Goal: Information Seeking & Learning: Learn about a topic

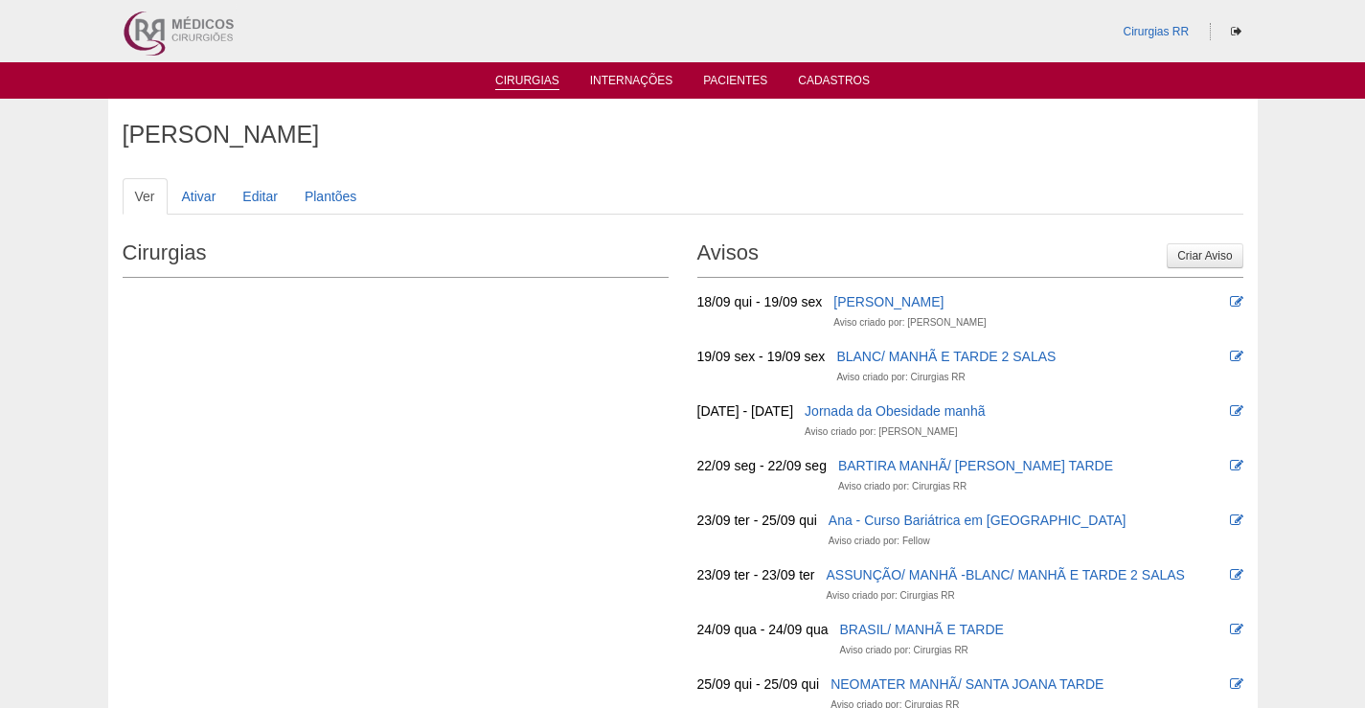
click at [551, 77] on link "Cirurgias" at bounding box center [527, 82] width 64 height 16
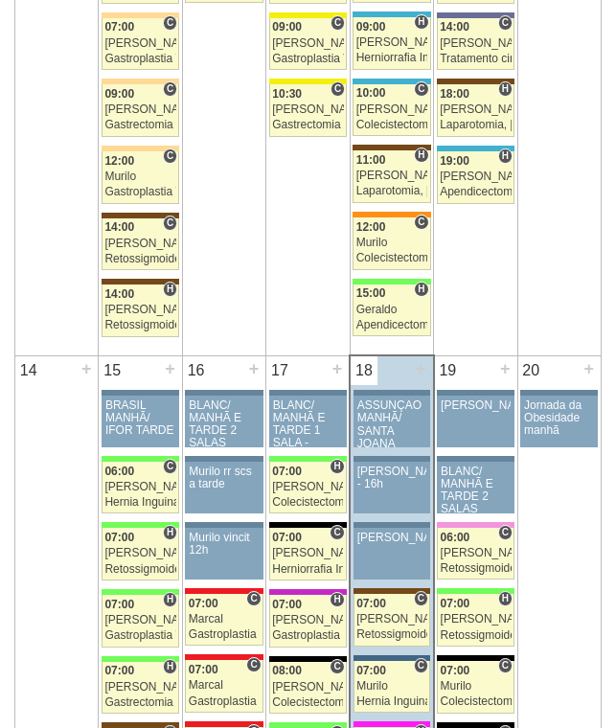
scroll to position [1725, 0]
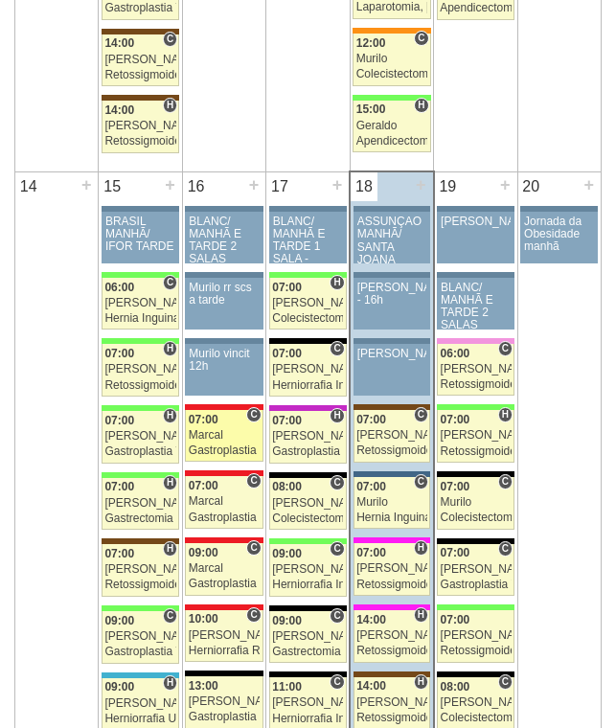
click at [207, 426] on link "88596 Marcal C 07:00 Marcal Gastroplastia VL Hospital Assunção Assunção Thiago …" at bounding box center [224, 436] width 78 height 53
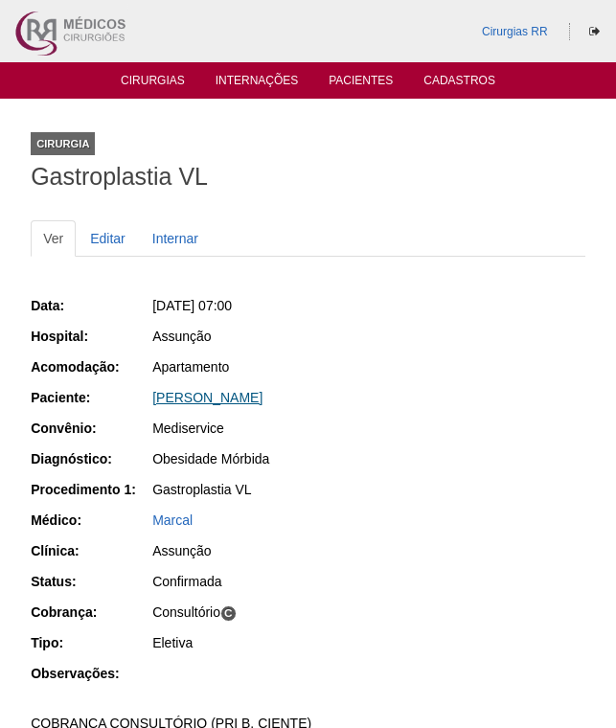
click at [217, 400] on link "[PERSON_NAME]" at bounding box center [207, 397] width 110 height 15
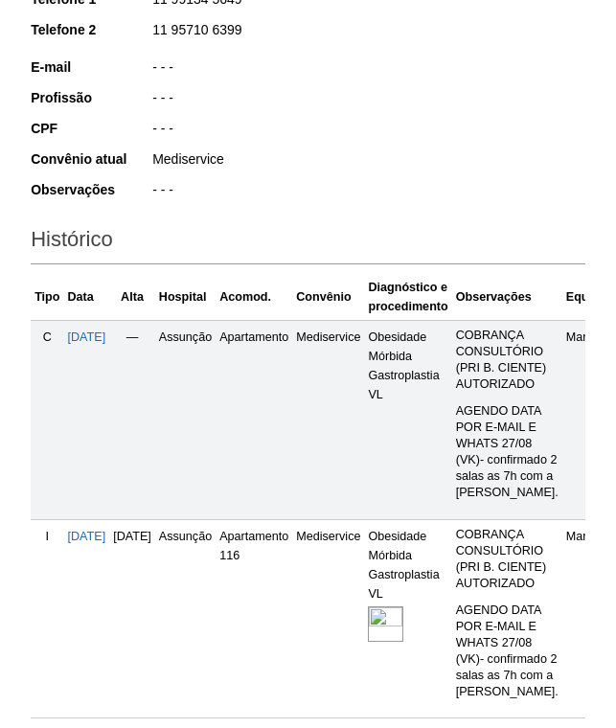
scroll to position [479, 0]
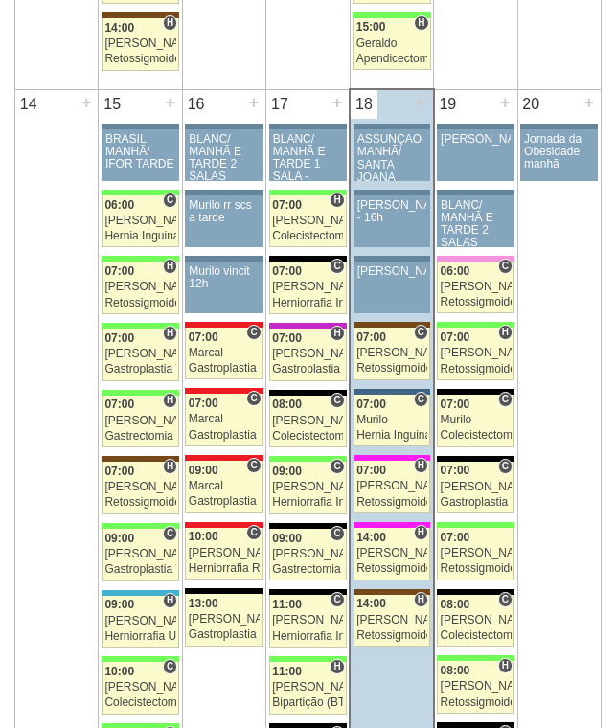
scroll to position [1916, 0]
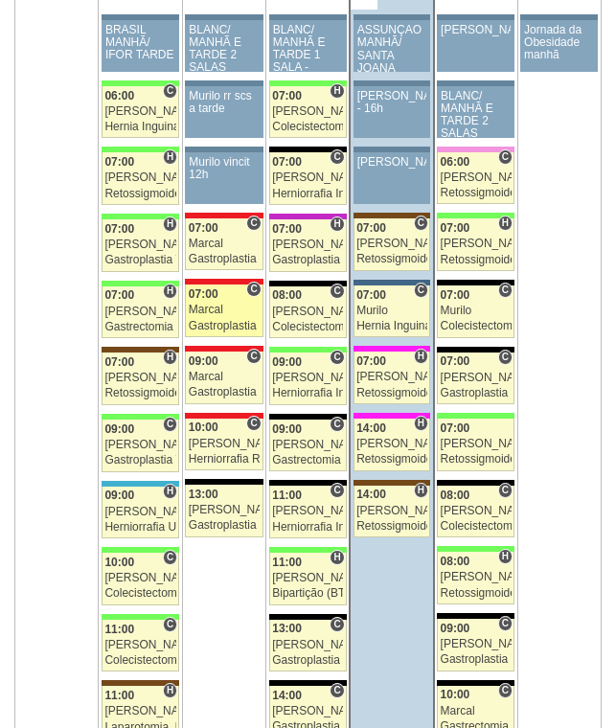
click at [217, 318] on link "88705 Marcal C 07:00 Marcal Gastroplastia VL Hospital Assunção Assunção Estevan…" at bounding box center [224, 311] width 78 height 53
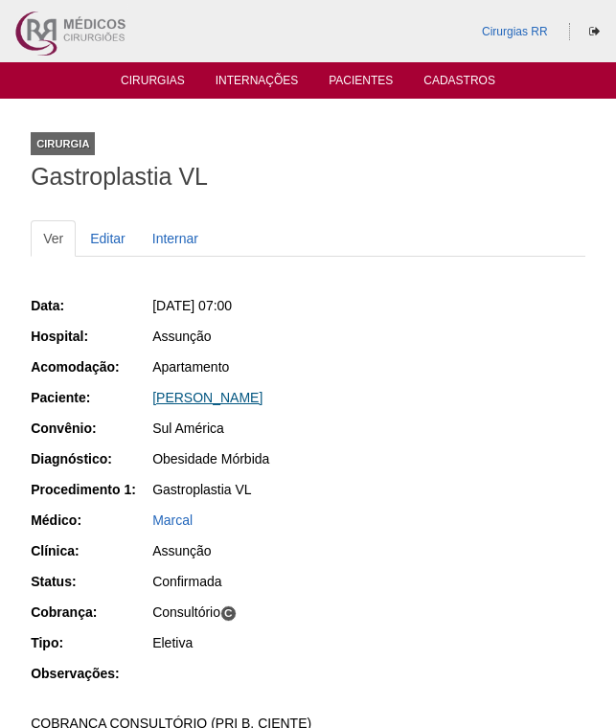
click at [232, 400] on link "[PERSON_NAME]" at bounding box center [207, 397] width 110 height 15
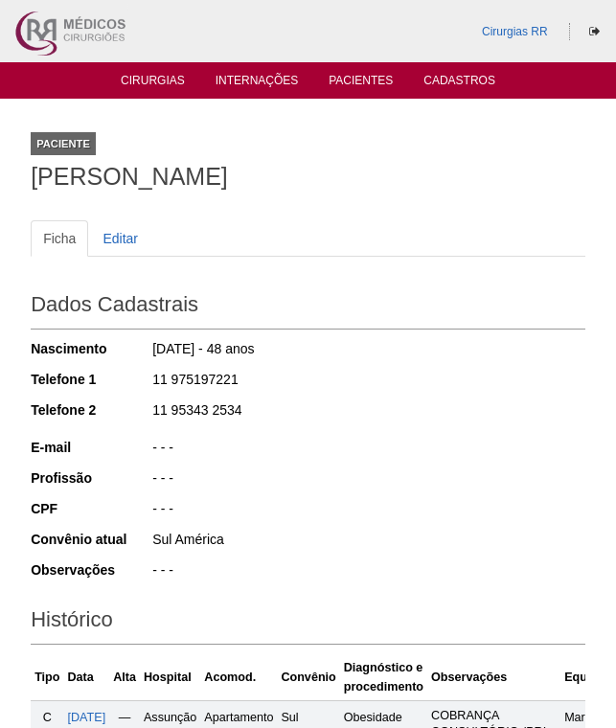
scroll to position [383, 0]
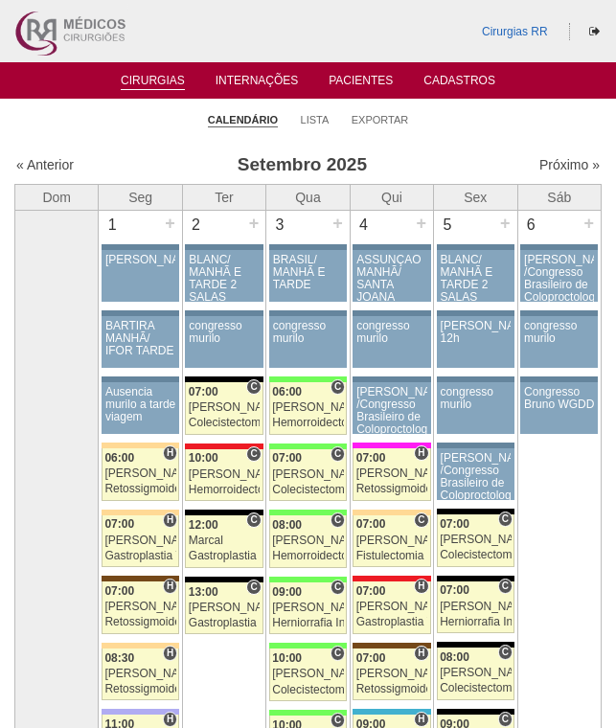
scroll to position [1910, 0]
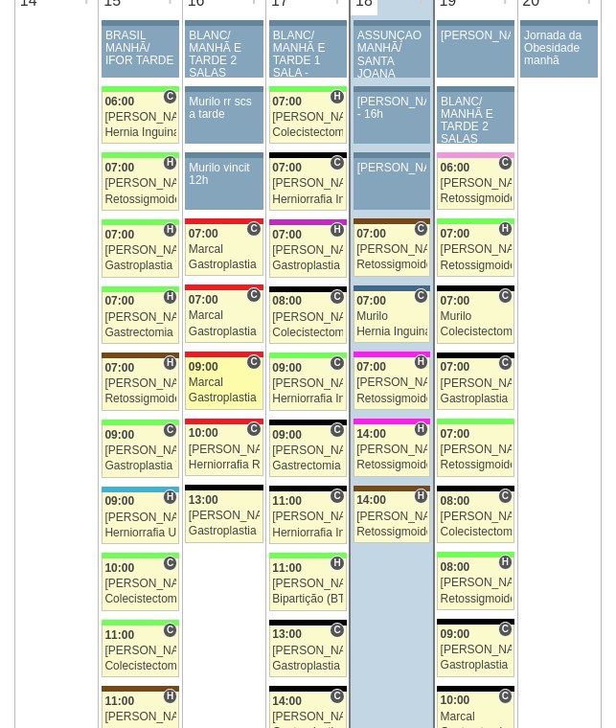
click at [217, 376] on link "88473 Marcal C 09:00 Marcal Gastroplastia VL Hospital Assunção Assunção Aline G…" at bounding box center [224, 383] width 78 height 53
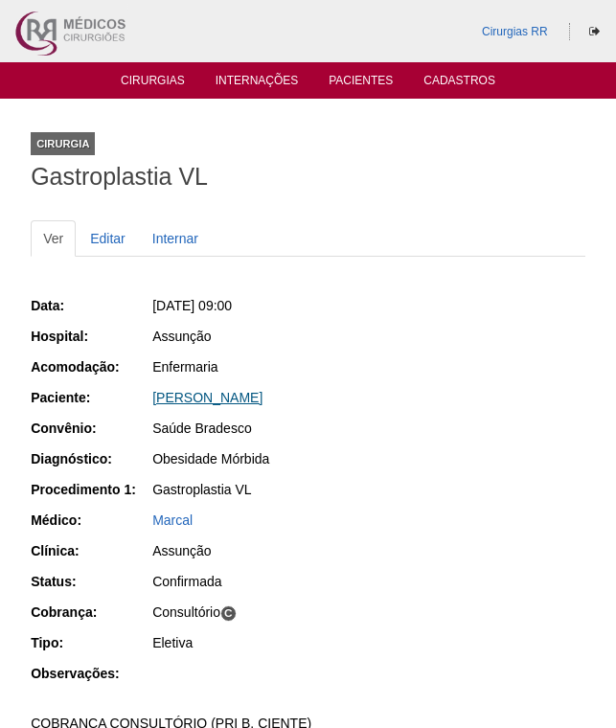
click at [221, 398] on link "Aline Galvao Perez" at bounding box center [207, 397] width 110 height 15
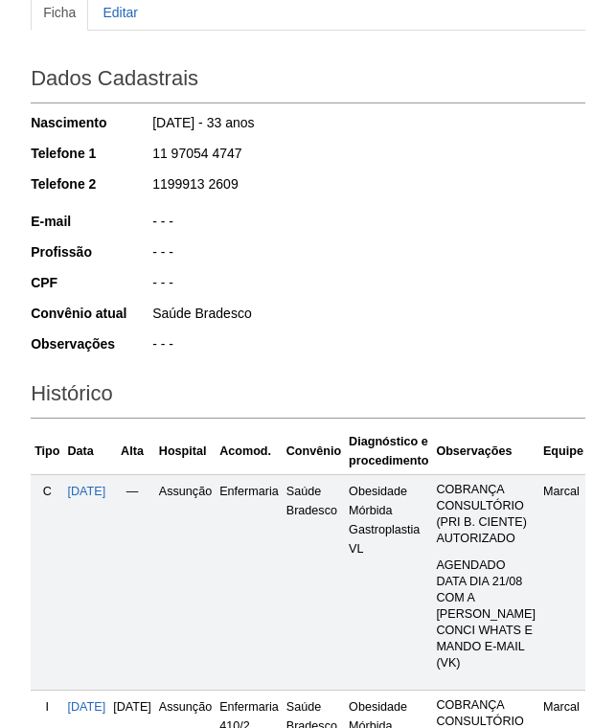
scroll to position [479, 0]
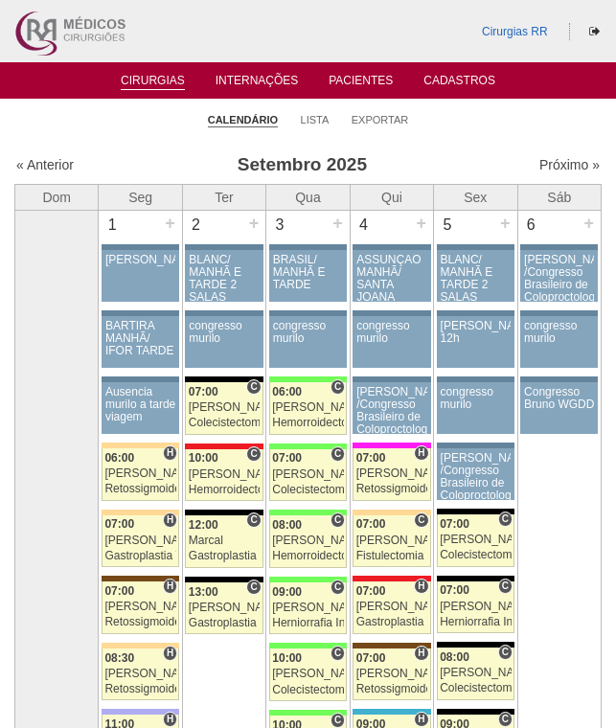
scroll to position [1905, 0]
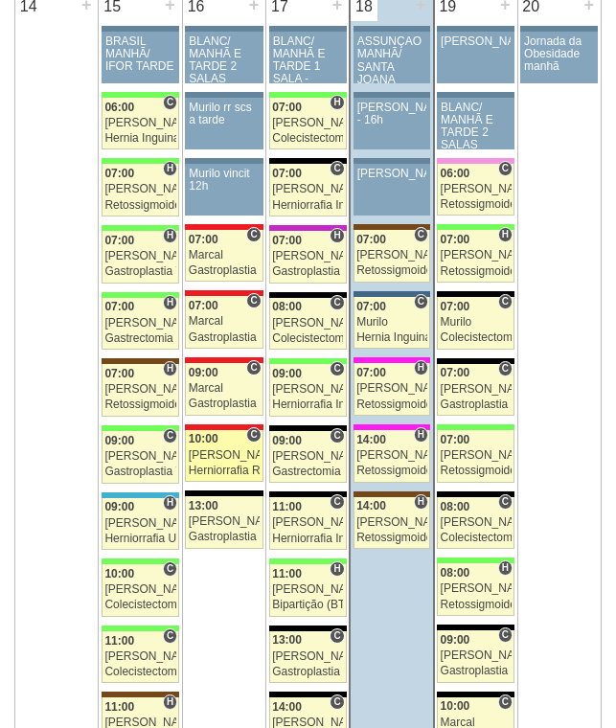
click at [217, 449] on div "[PERSON_NAME]" at bounding box center [224, 455] width 71 height 12
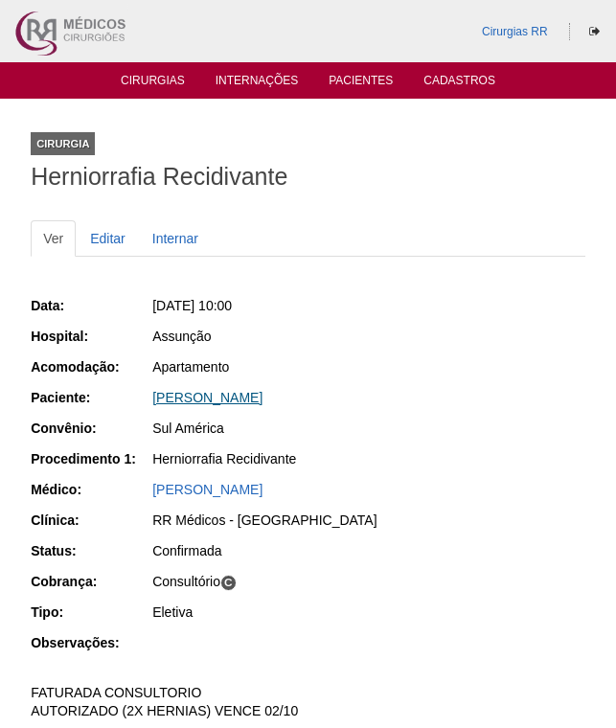
click at [234, 402] on link "[PERSON_NAME]" at bounding box center [207, 397] width 110 height 15
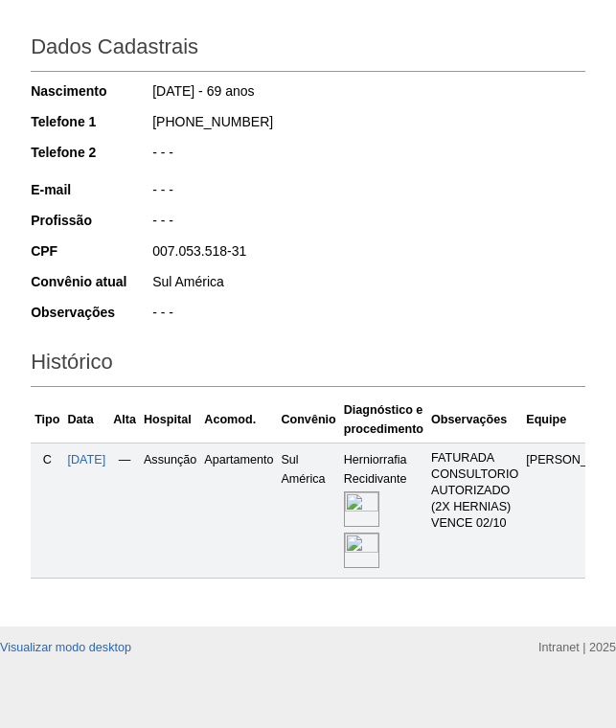
scroll to position [286, 0]
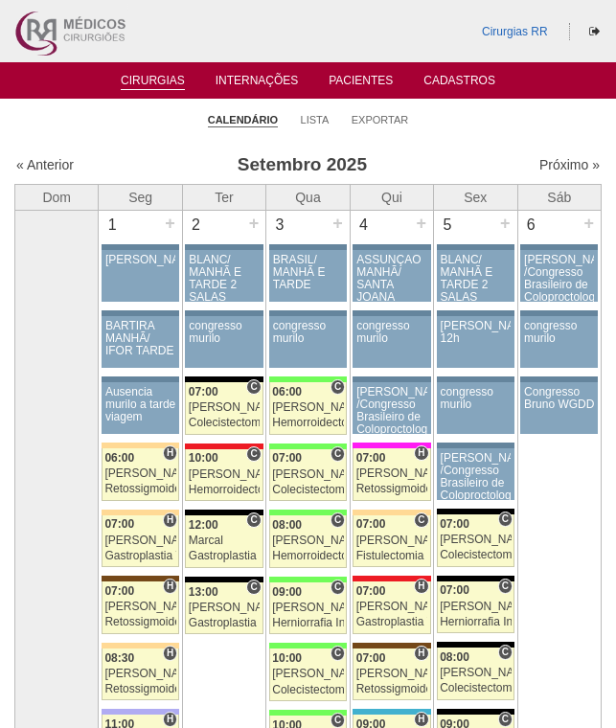
scroll to position [1899, 0]
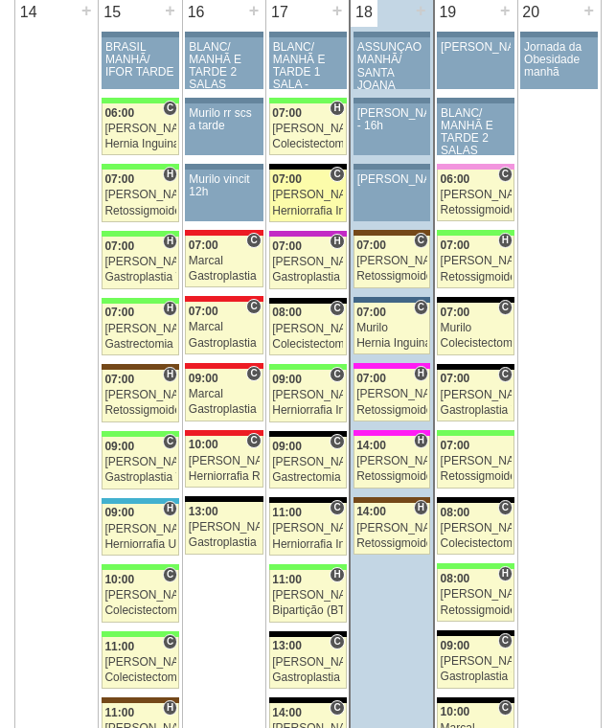
click at [300, 201] on div "[PERSON_NAME]" at bounding box center [307, 195] width 71 height 12
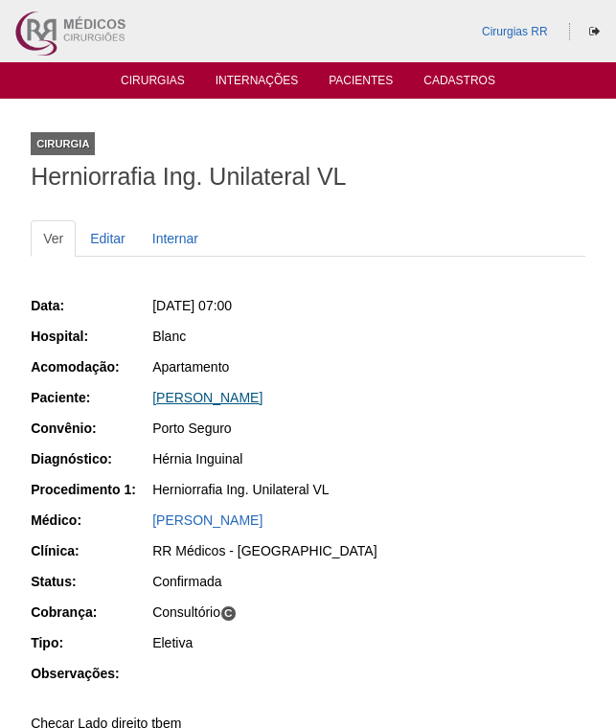
click at [263, 400] on link "[PERSON_NAME]" at bounding box center [207, 397] width 110 height 15
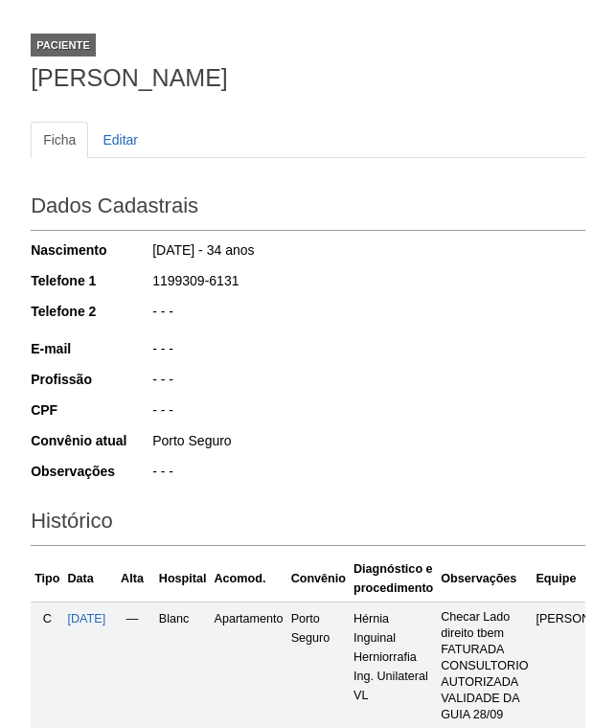
scroll to position [442, 0]
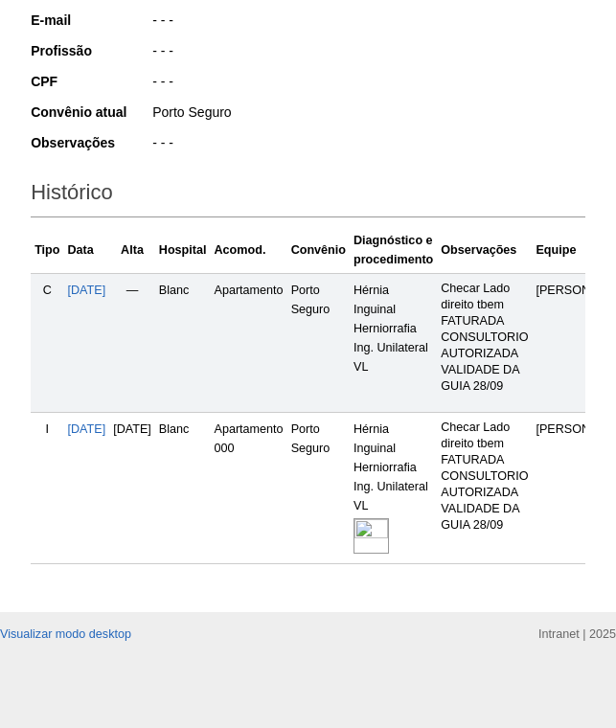
click at [389, 518] on img at bounding box center [371, 535] width 35 height 35
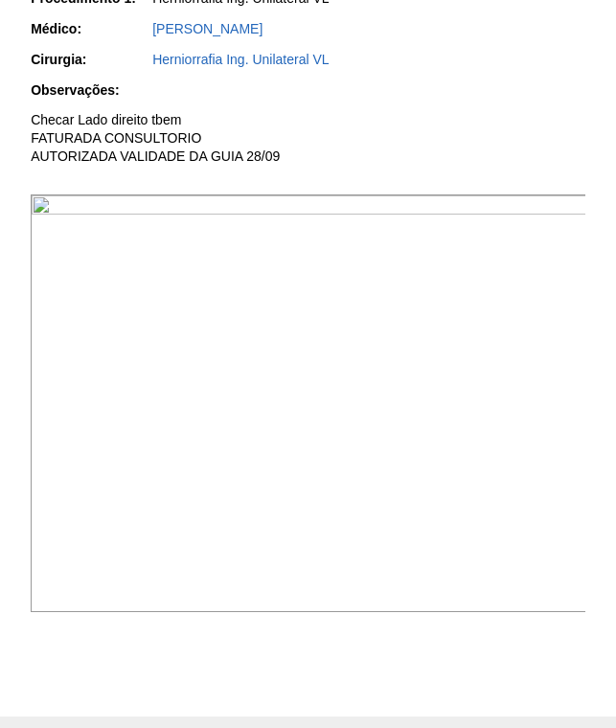
scroll to position [575, 0]
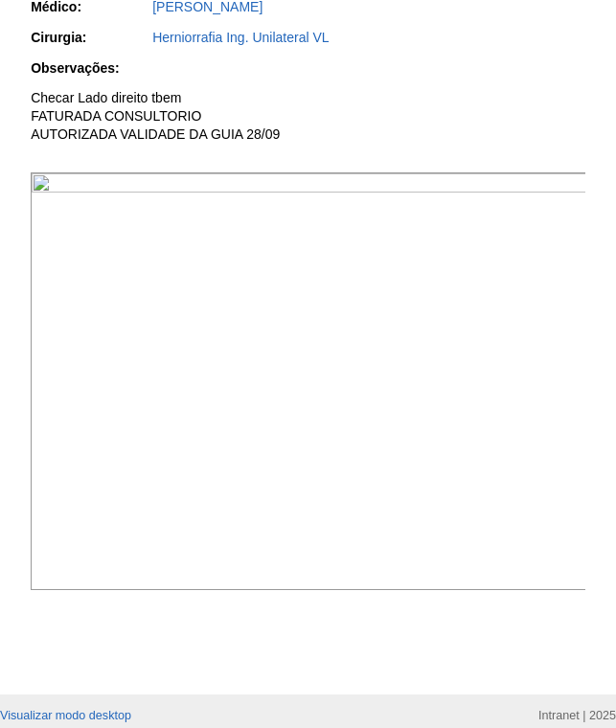
click at [415, 312] on img at bounding box center [309, 381] width 557 height 418
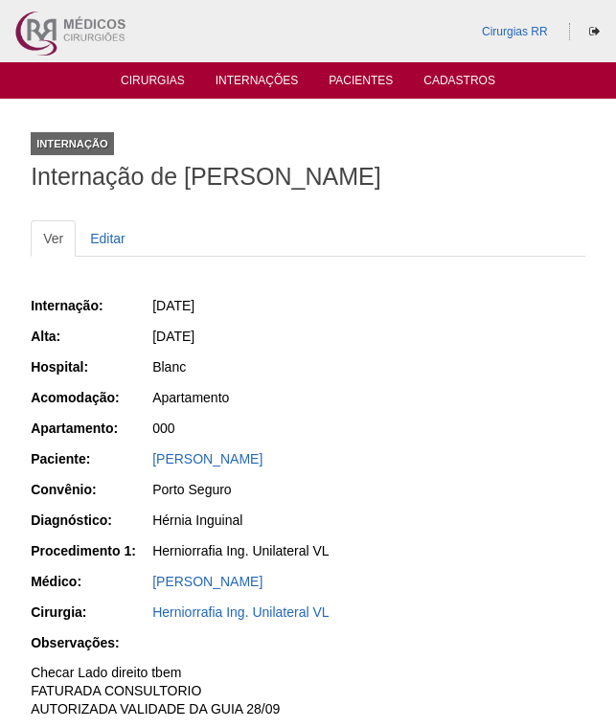
scroll to position [573, 0]
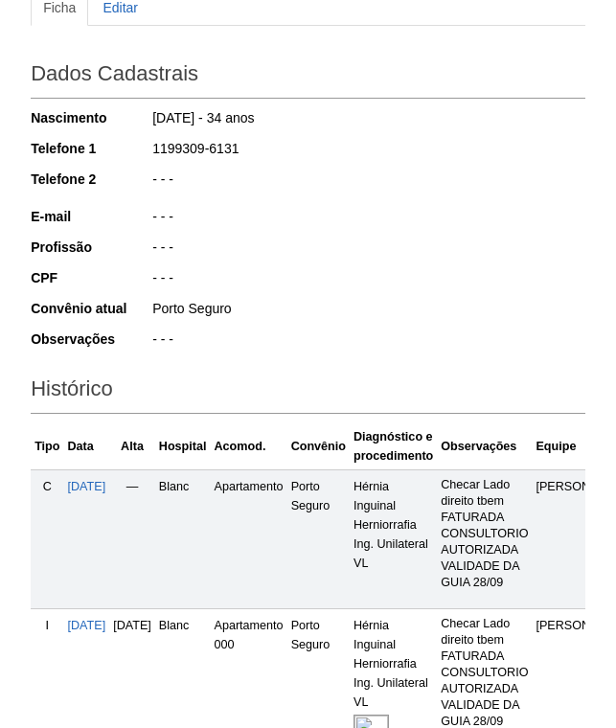
scroll to position [152, 0]
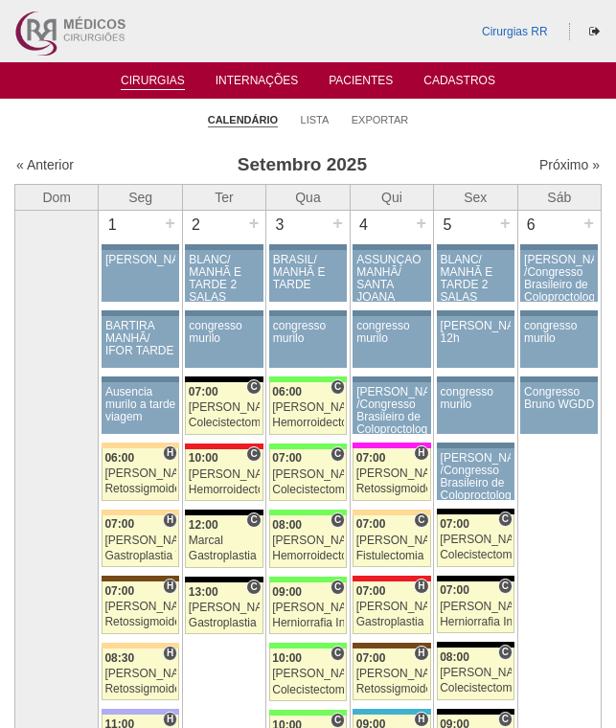
scroll to position [1893, 0]
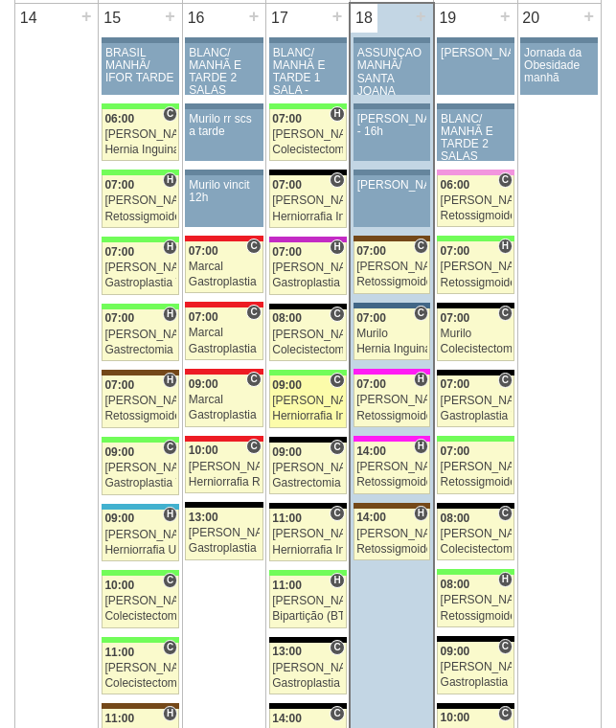
click at [303, 384] on div "09:00" at bounding box center [307, 385] width 71 height 12
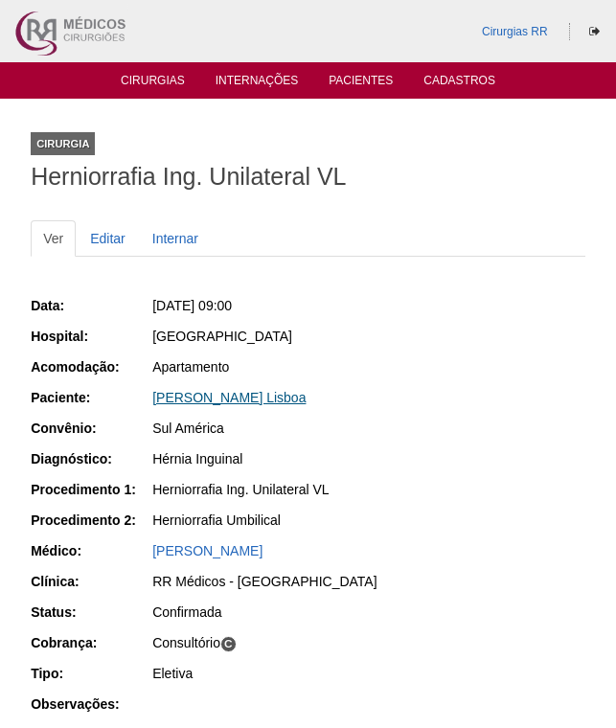
click at [236, 402] on link "Marcelo Azevedo Lisboa" at bounding box center [228, 397] width 153 height 15
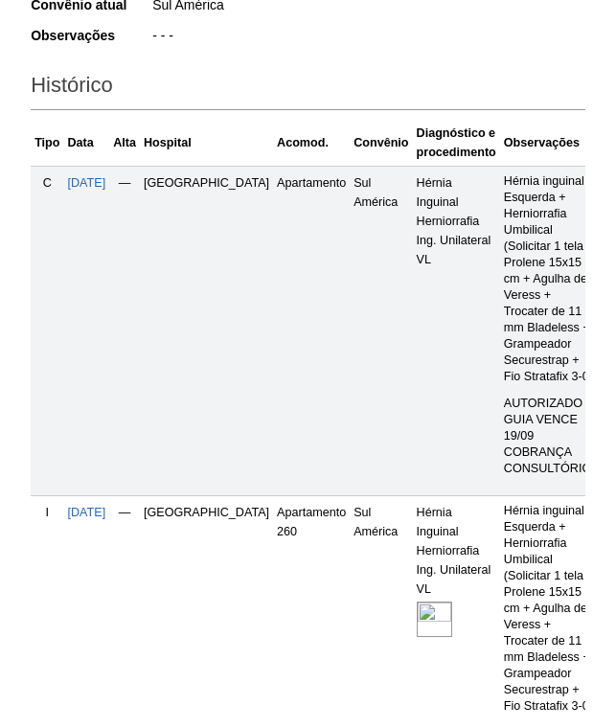
scroll to position [575, 0]
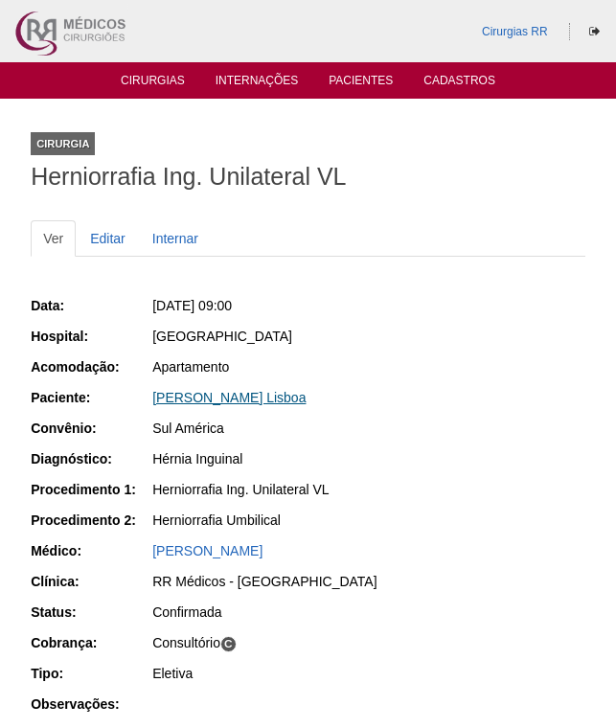
click at [243, 397] on link "[PERSON_NAME] Lisboa" at bounding box center [228, 397] width 153 height 15
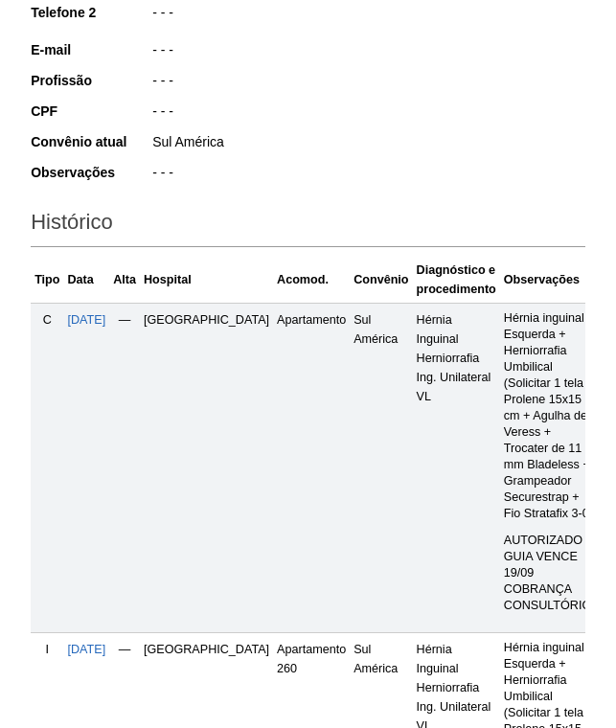
scroll to position [671, 0]
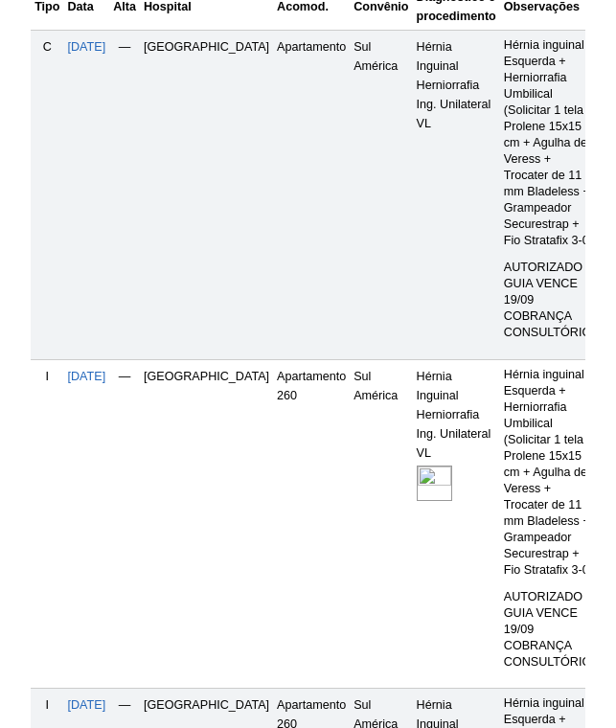
click at [417, 487] on img at bounding box center [434, 483] width 35 height 35
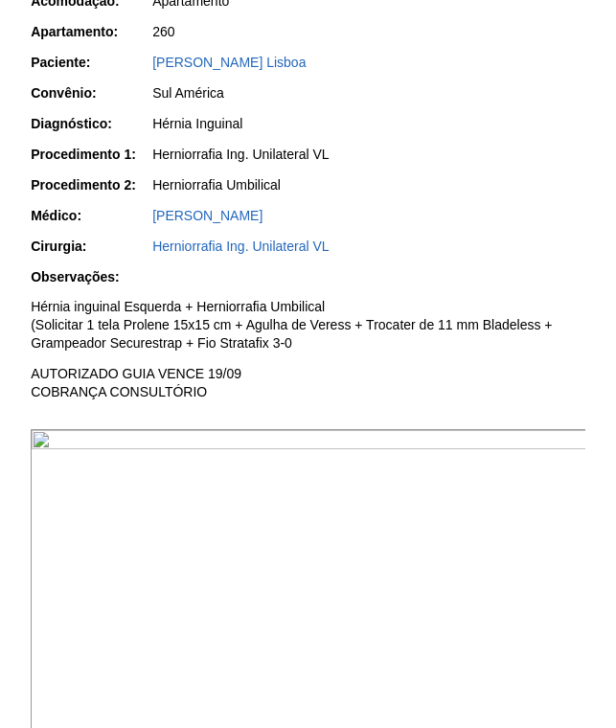
scroll to position [322, 0]
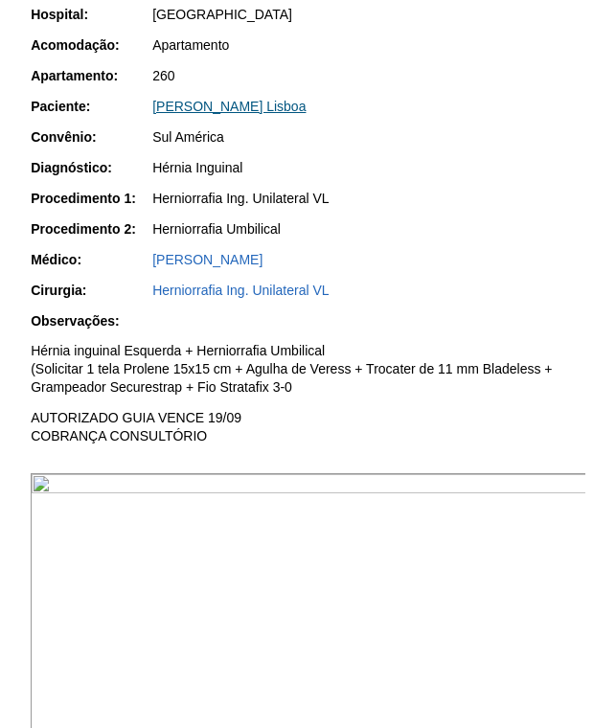
click at [254, 107] on link "[PERSON_NAME] Lisboa" at bounding box center [228, 106] width 153 height 15
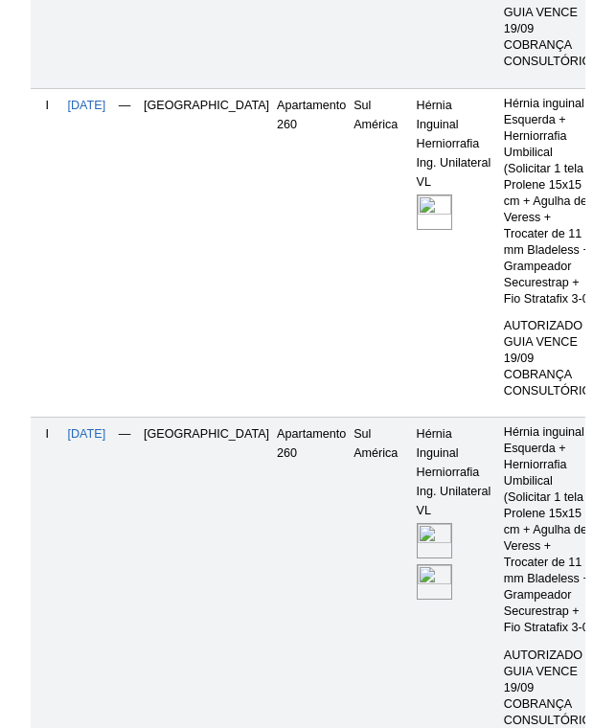
scroll to position [1054, 0]
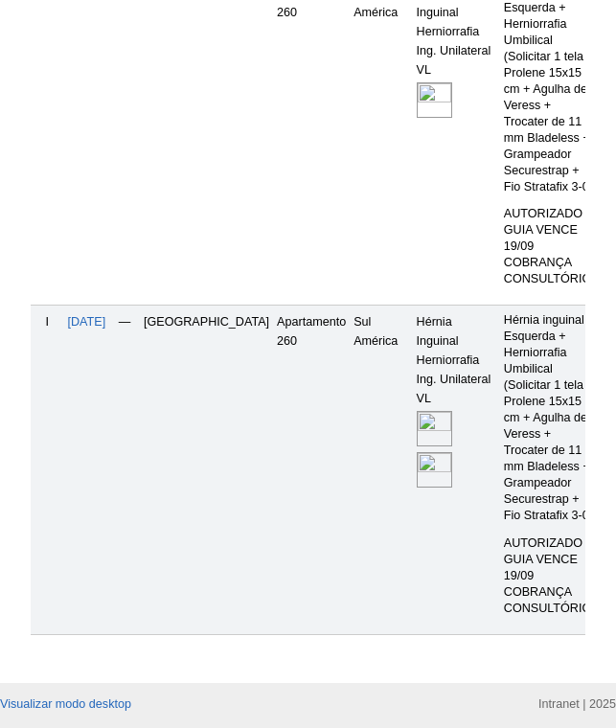
click at [417, 474] on img at bounding box center [434, 469] width 35 height 35
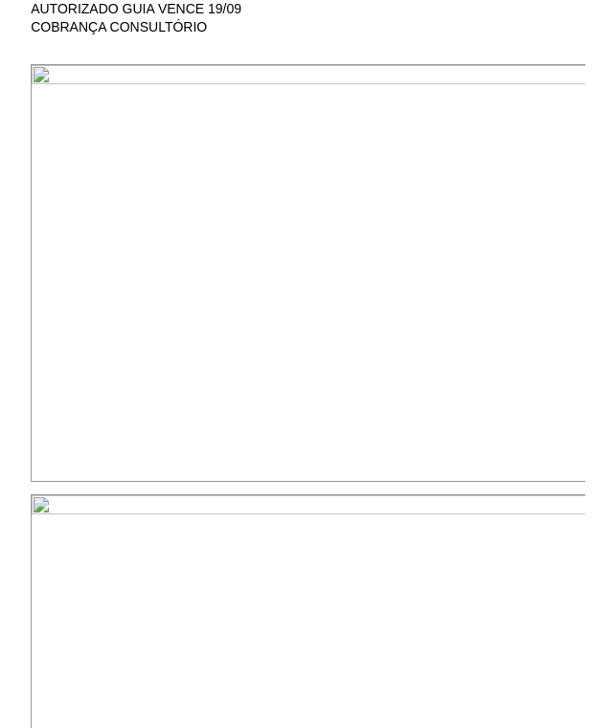
scroll to position [1150, 0]
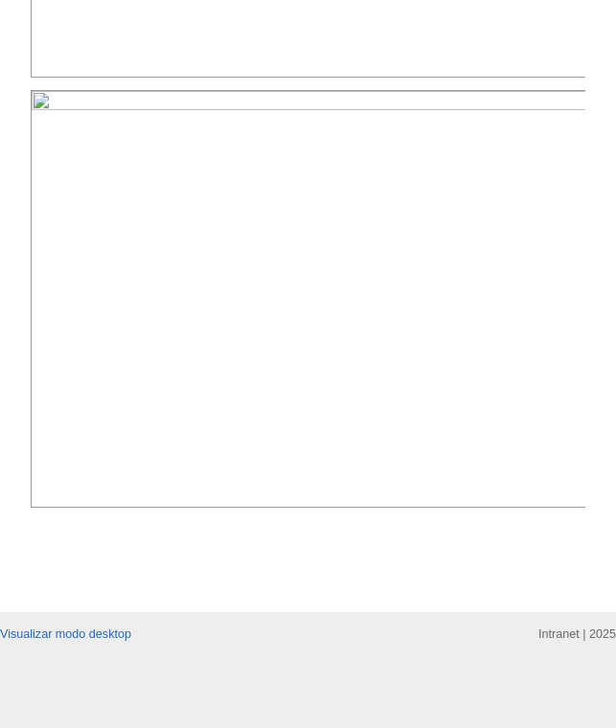
click at [421, 182] on img at bounding box center [309, 299] width 557 height 418
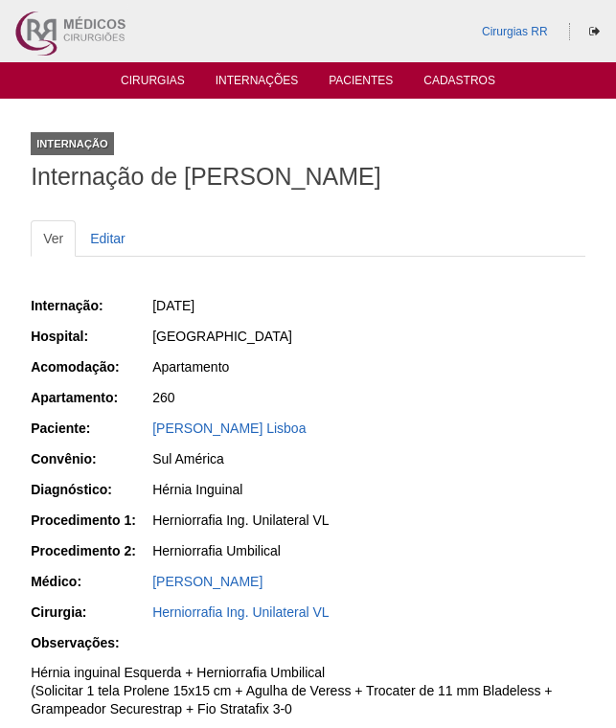
scroll to position [1150, 0]
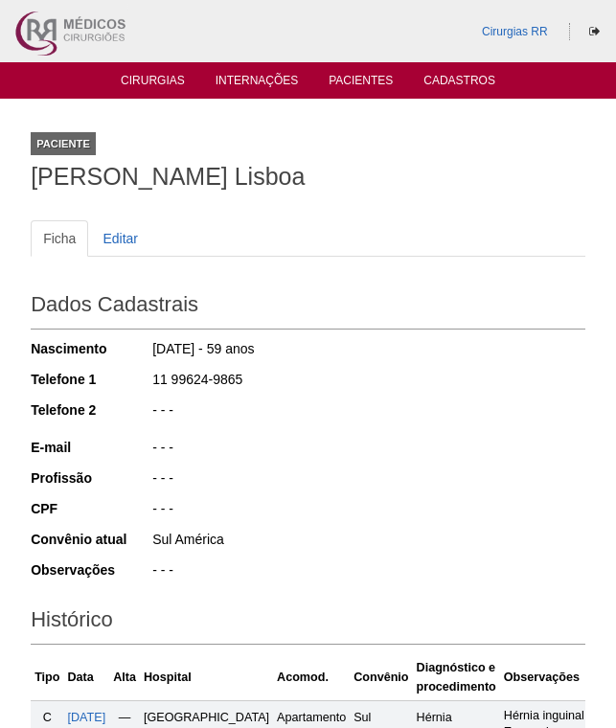
scroll to position [1054, 0]
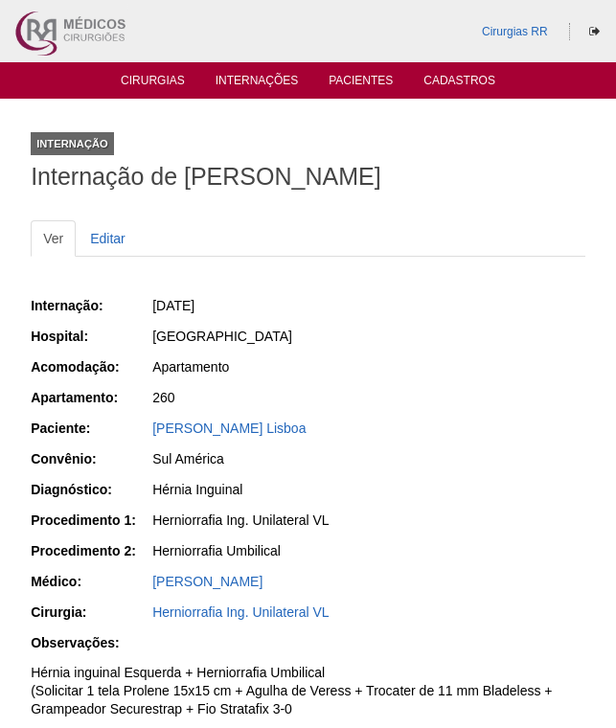
scroll to position [322, 0]
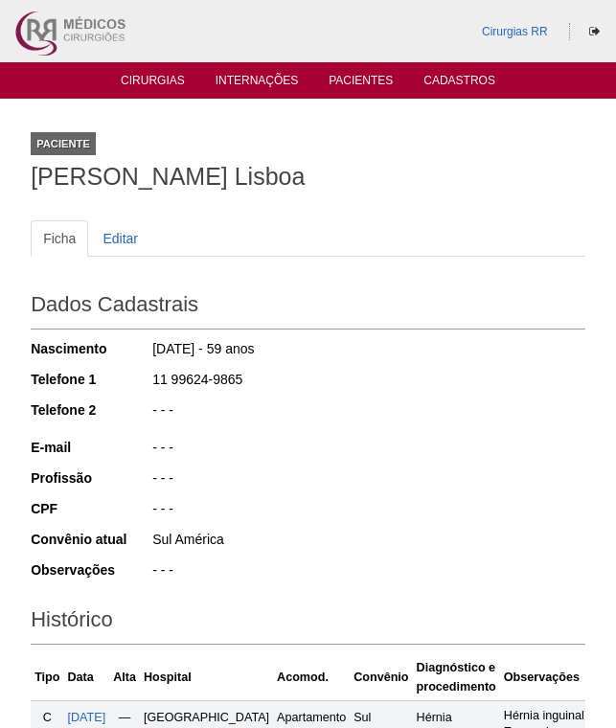
scroll to position [654, 0]
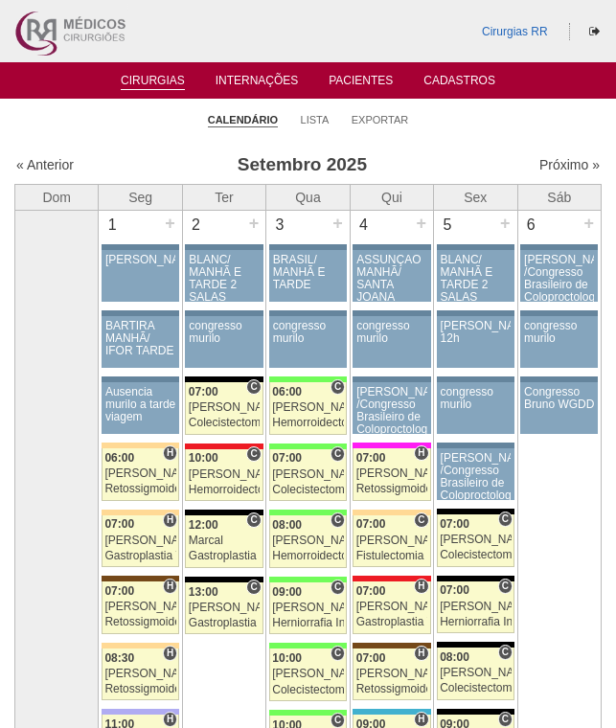
scroll to position [1893, 0]
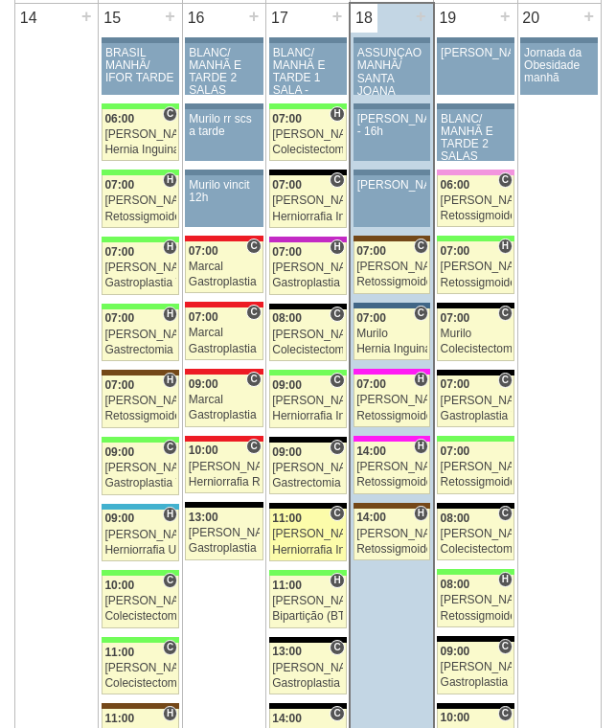
click at [313, 525] on div "11:00" at bounding box center [307, 519] width 71 height 12
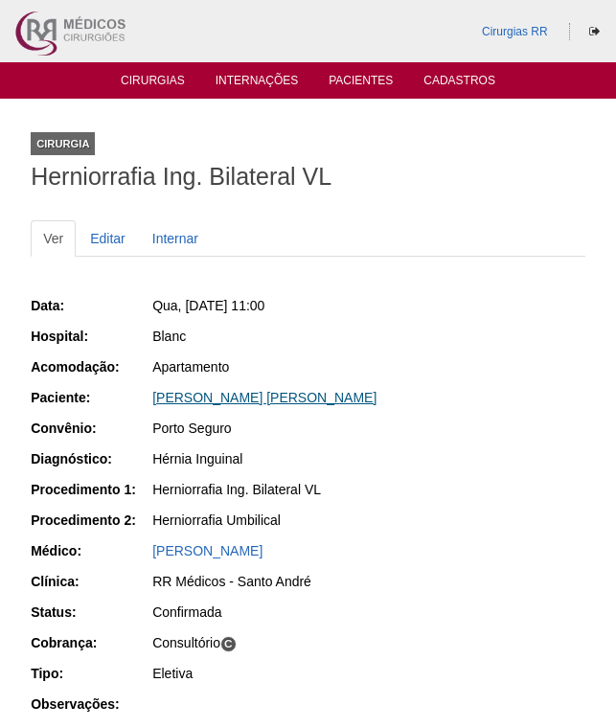
click at [258, 400] on link "[PERSON_NAME] [PERSON_NAME]" at bounding box center [264, 397] width 224 height 15
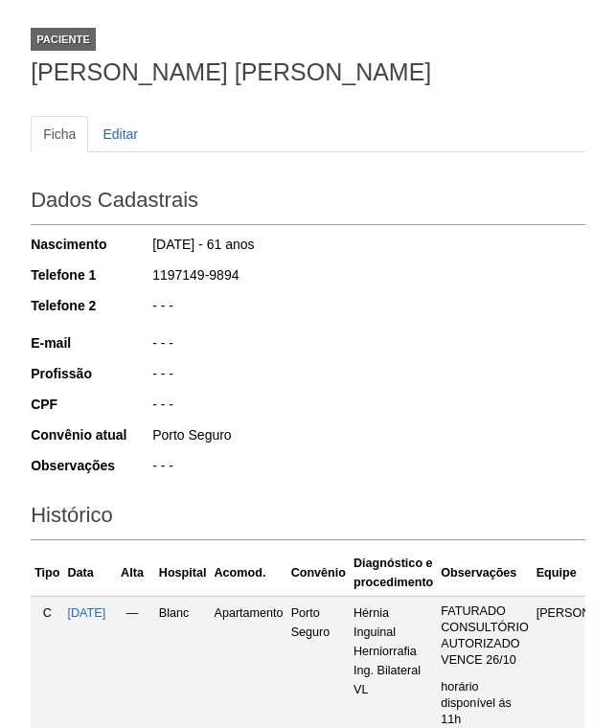
scroll to position [383, 0]
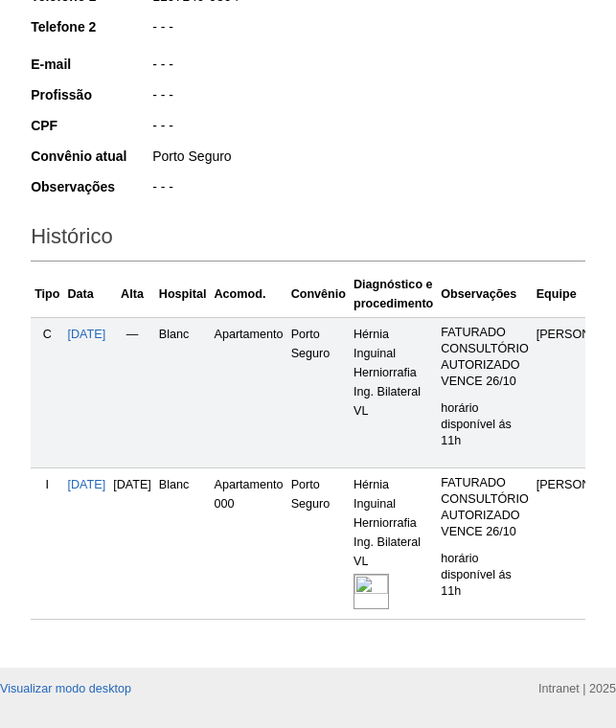
drag, startPoint x: 423, startPoint y: 592, endPoint x: 443, endPoint y: 571, distance: 29.1
click at [389, 592] on img at bounding box center [371, 591] width 35 height 35
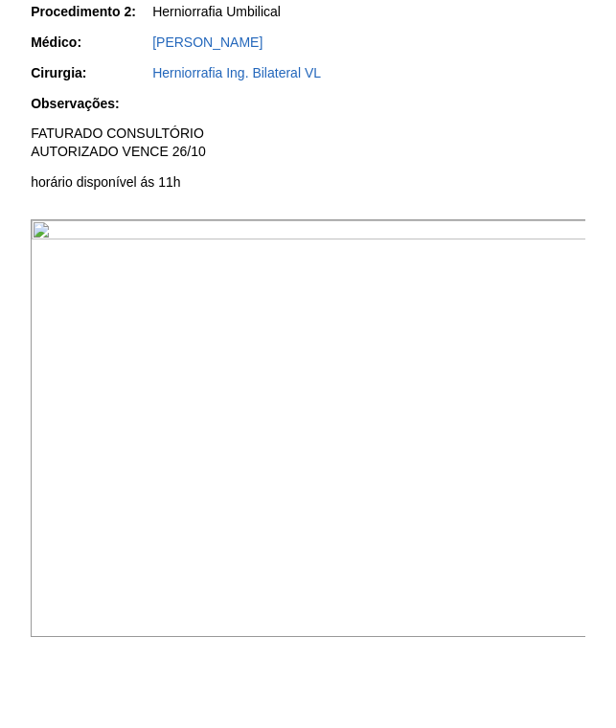
scroll to position [575, 0]
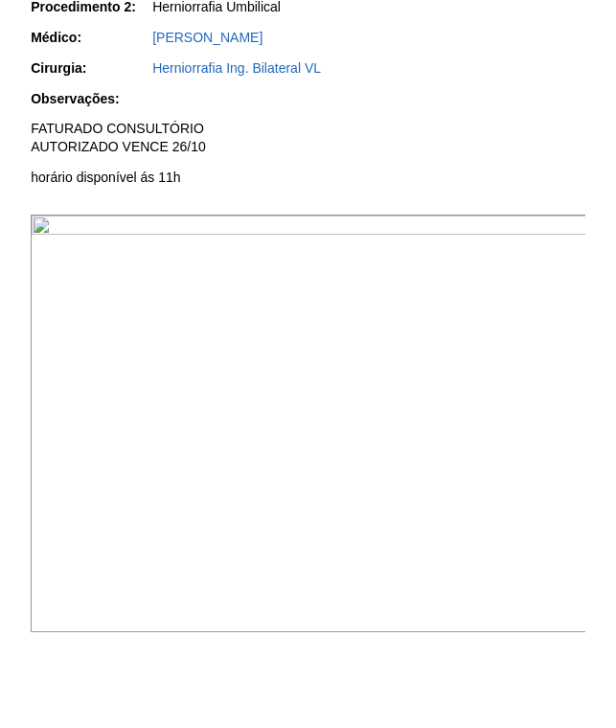
click at [445, 350] on img at bounding box center [309, 424] width 557 height 418
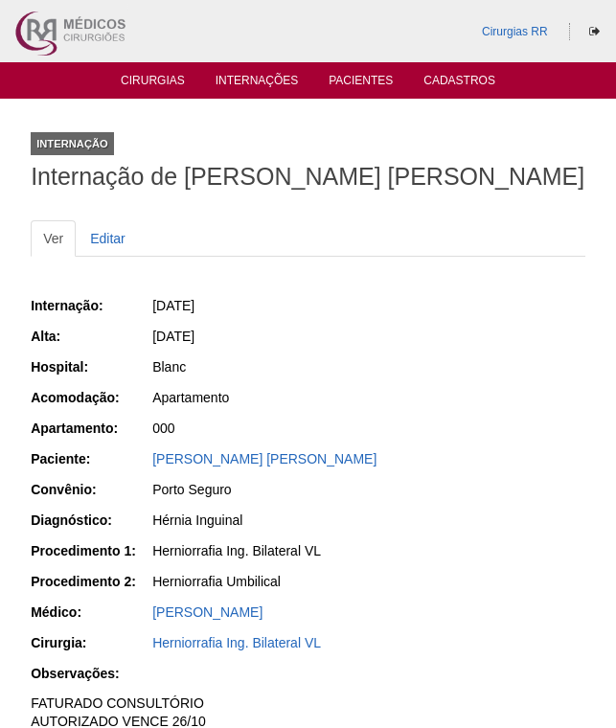
scroll to position [573, 0]
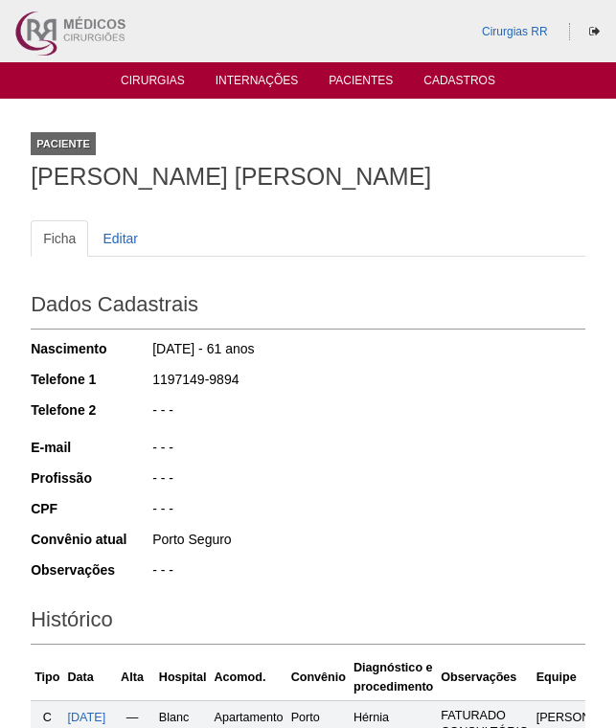
scroll to position [381, 0]
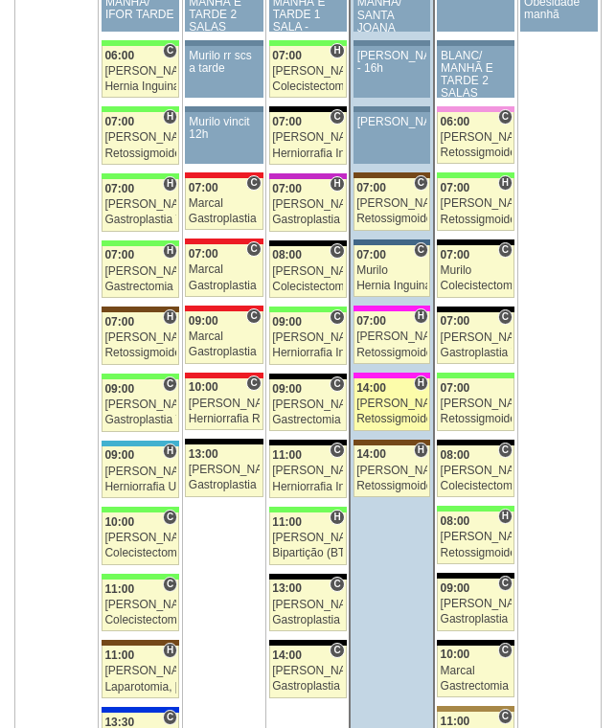
scroll to position [1989, 0]
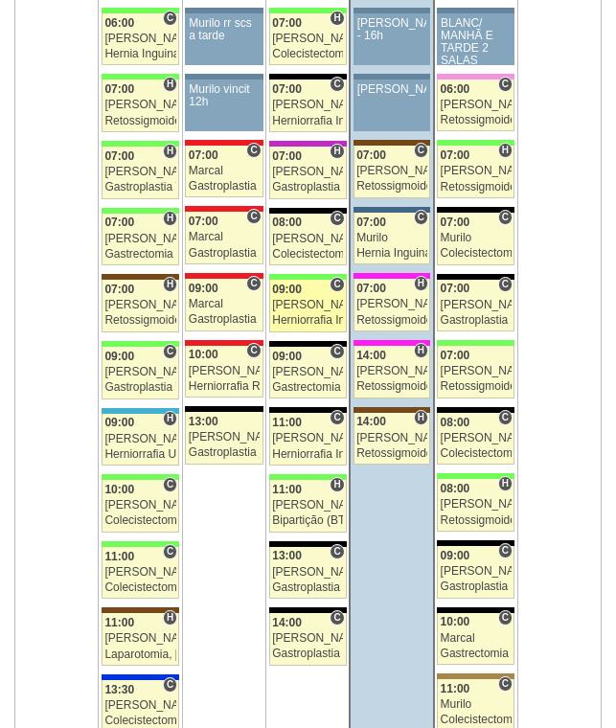
click at [312, 294] on div "09:00" at bounding box center [307, 290] width 71 height 12
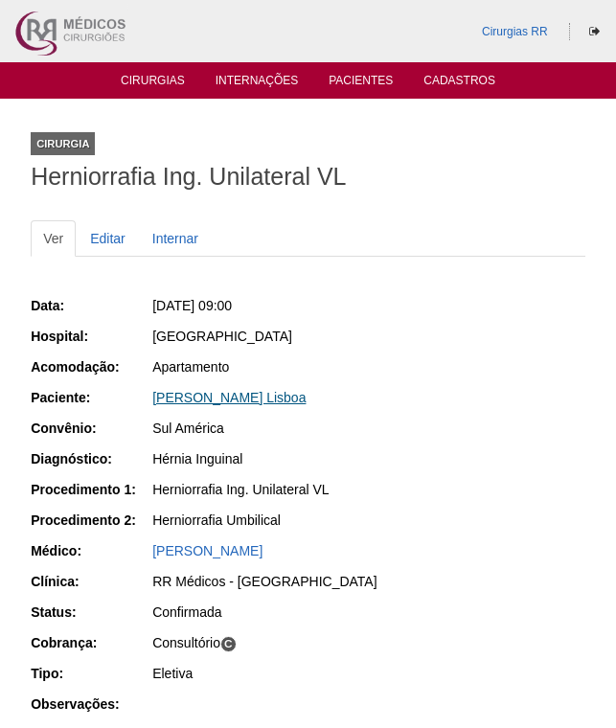
click at [232, 403] on link "[PERSON_NAME] Lisboa" at bounding box center [228, 397] width 153 height 15
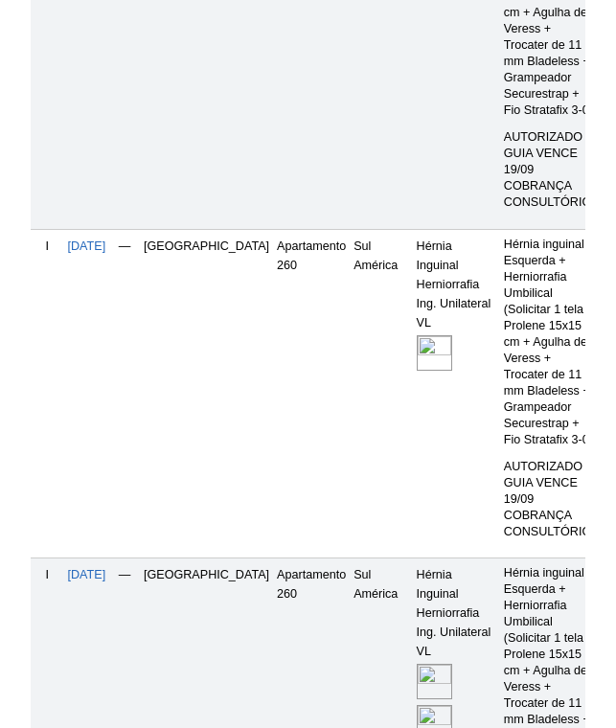
scroll to position [958, 0]
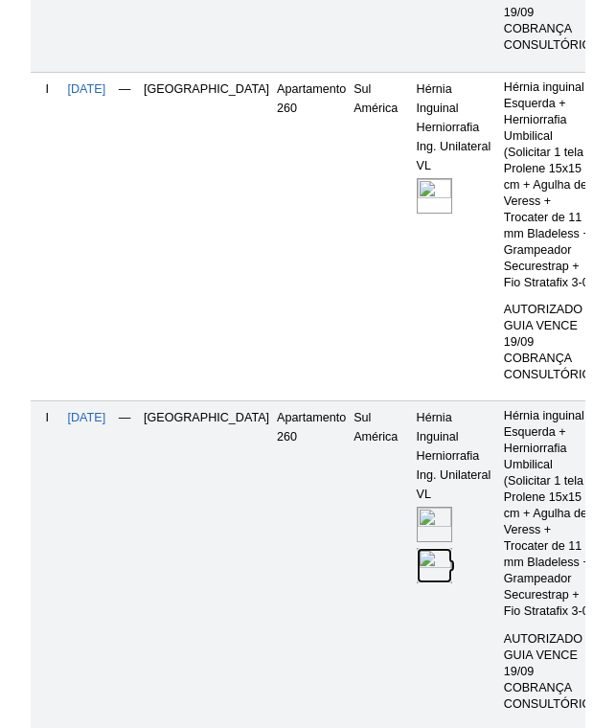
drag, startPoint x: 376, startPoint y: 564, endPoint x: 330, endPoint y: 371, distance: 198.9
click at [417, 563] on img at bounding box center [434, 565] width 35 height 35
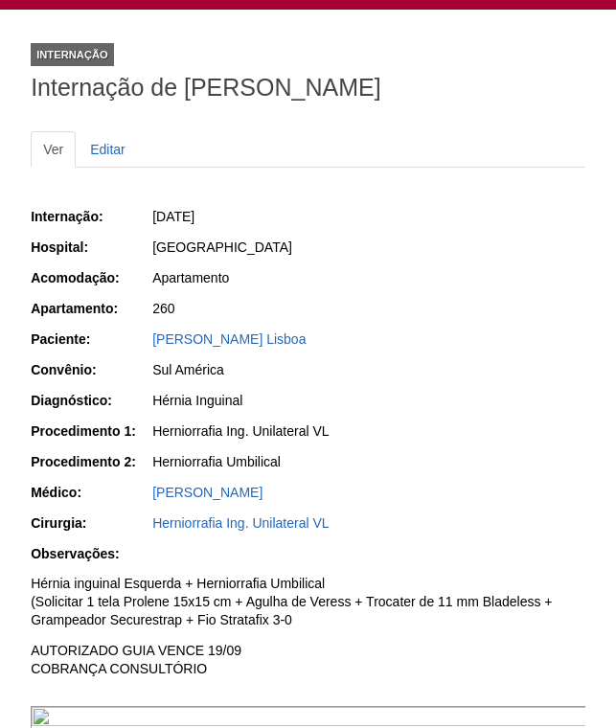
scroll to position [383, 0]
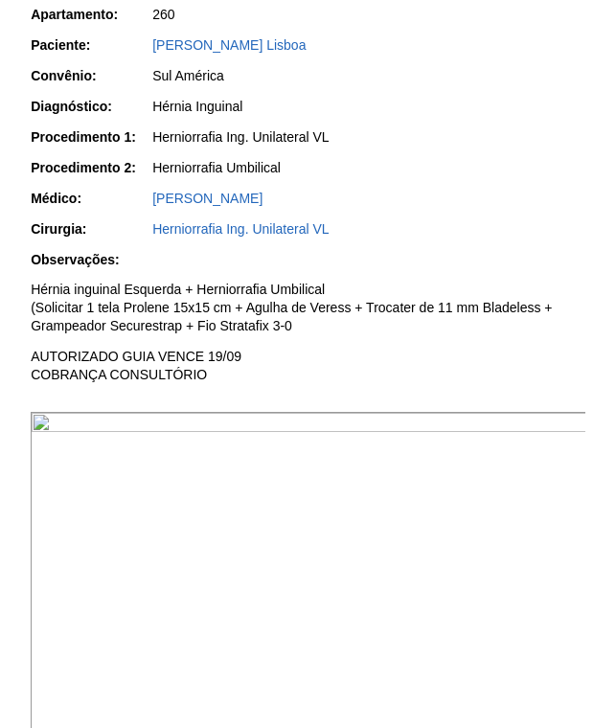
click at [502, 518] on img at bounding box center [309, 621] width 557 height 418
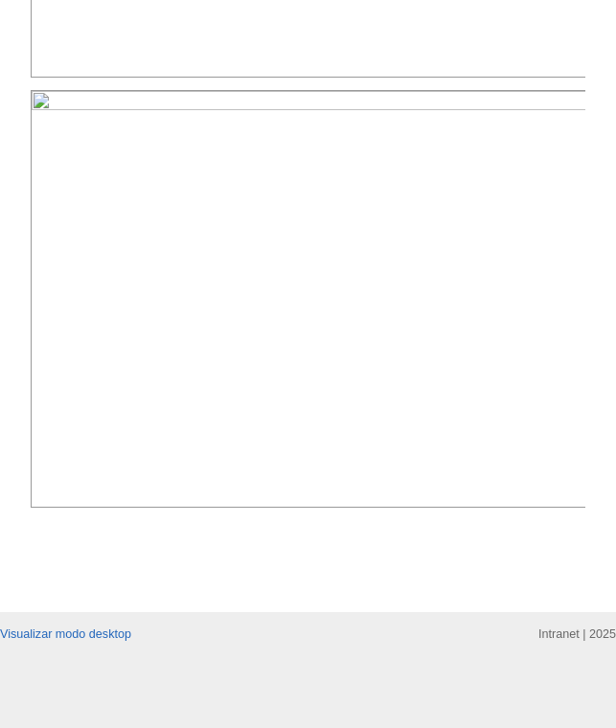
scroll to position [1341, 0]
click at [389, 118] on img at bounding box center [309, 299] width 557 height 418
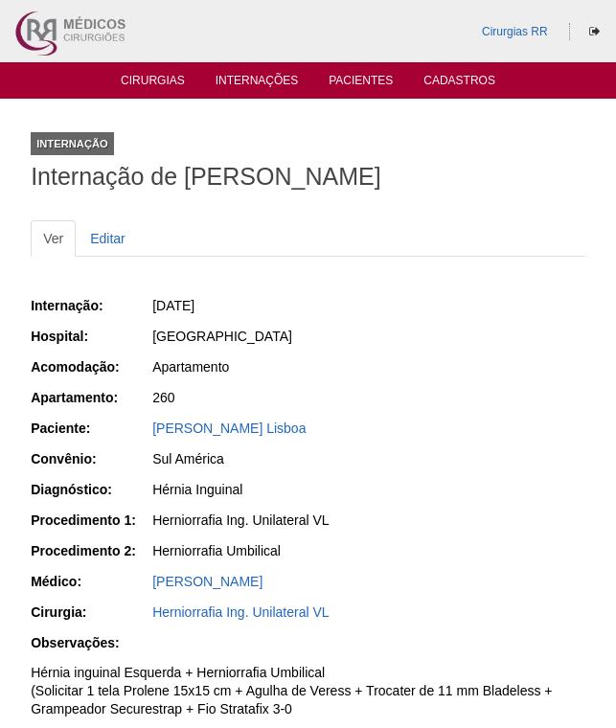
scroll to position [1341, 0]
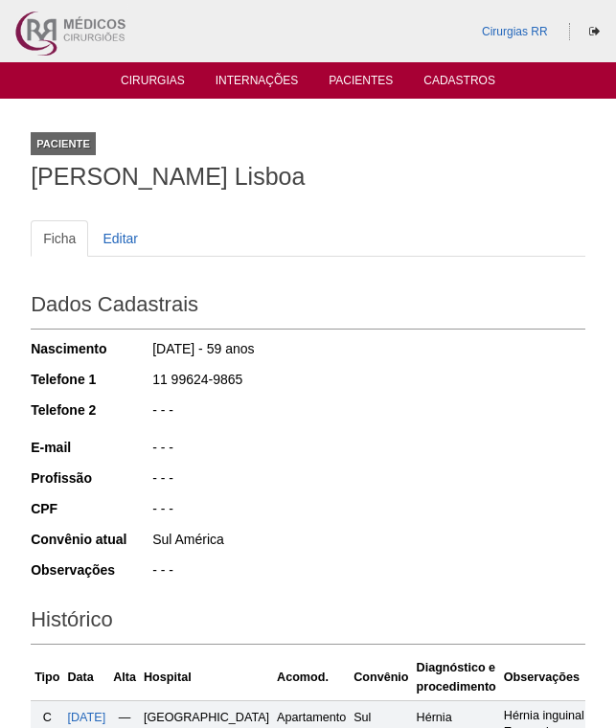
scroll to position [958, 0]
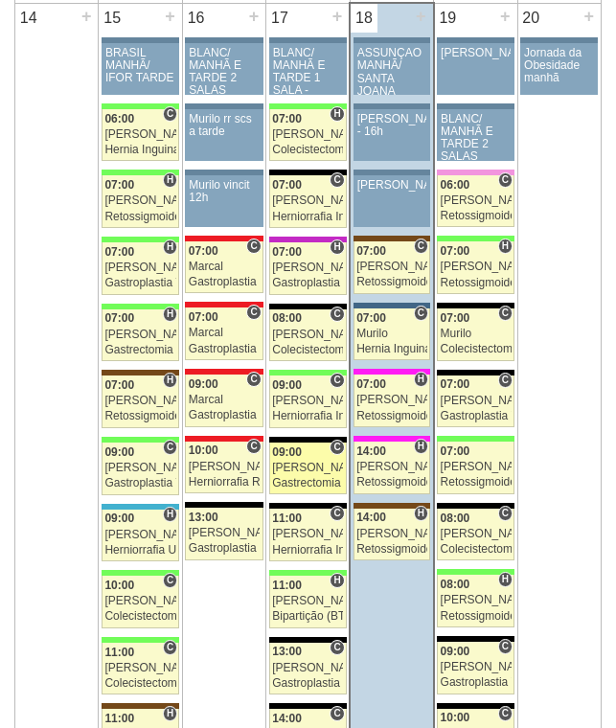
scroll to position [1989, 0]
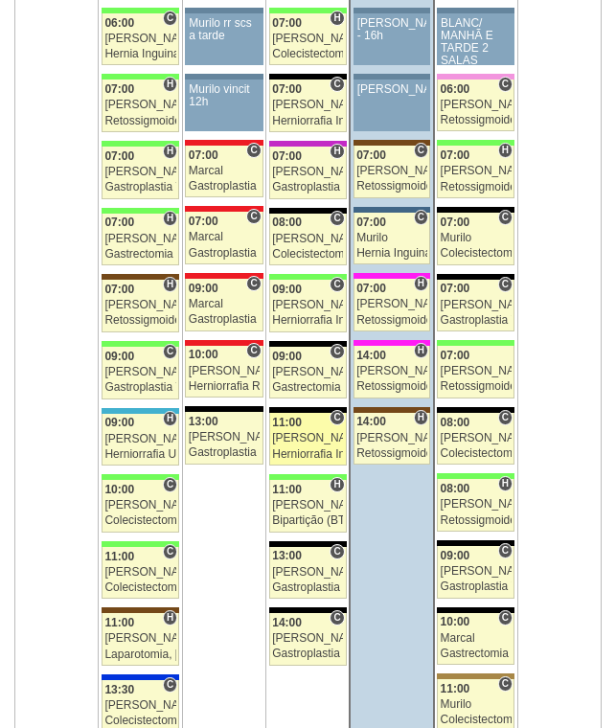
click at [298, 439] on div "[PERSON_NAME]" at bounding box center [307, 438] width 71 height 12
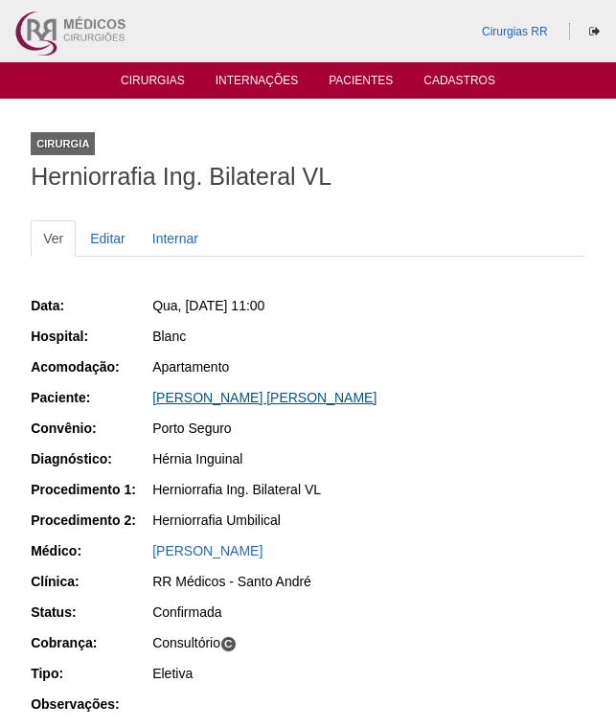
click at [239, 402] on link "Anderson Cleiton Galardi" at bounding box center [264, 397] width 224 height 15
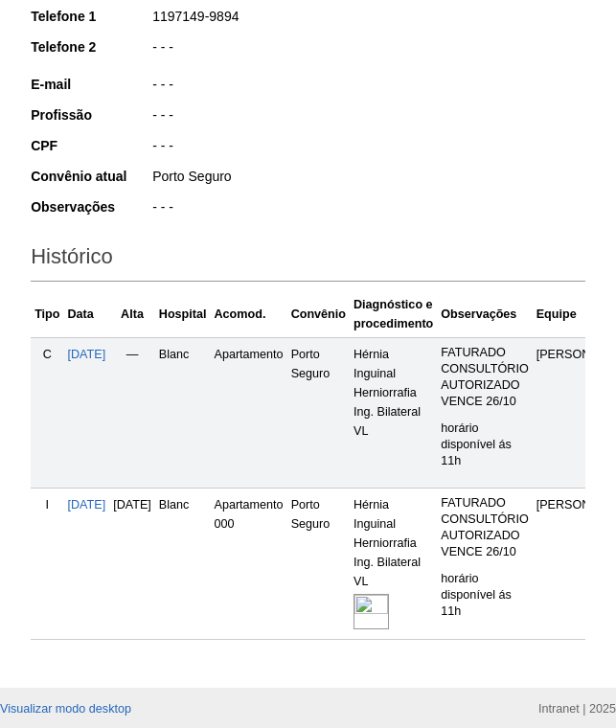
scroll to position [383, 0]
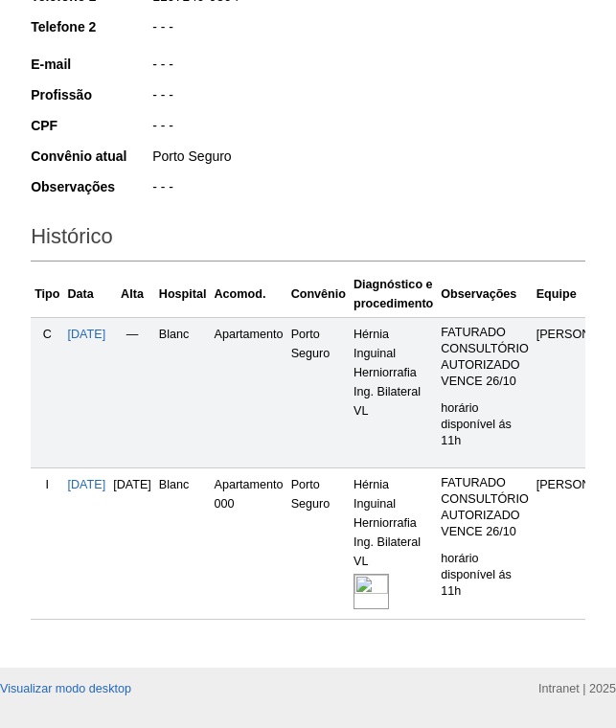
click at [389, 585] on img at bounding box center [371, 591] width 35 height 35
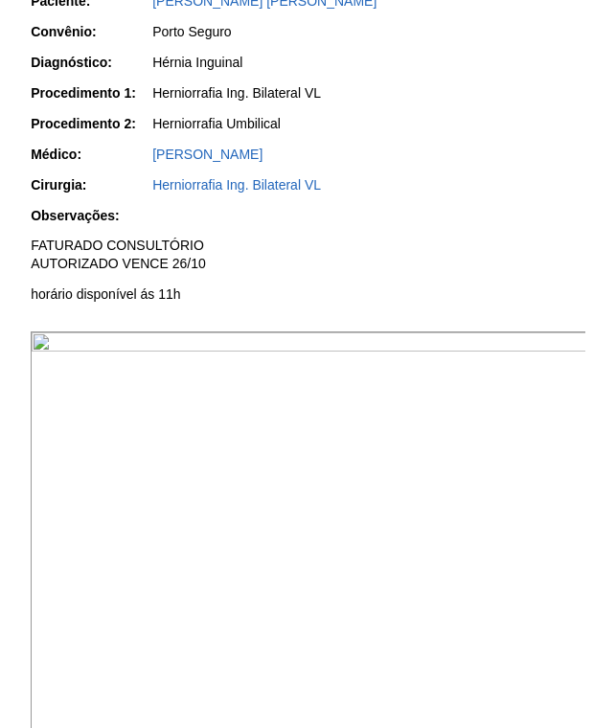
scroll to position [479, 0]
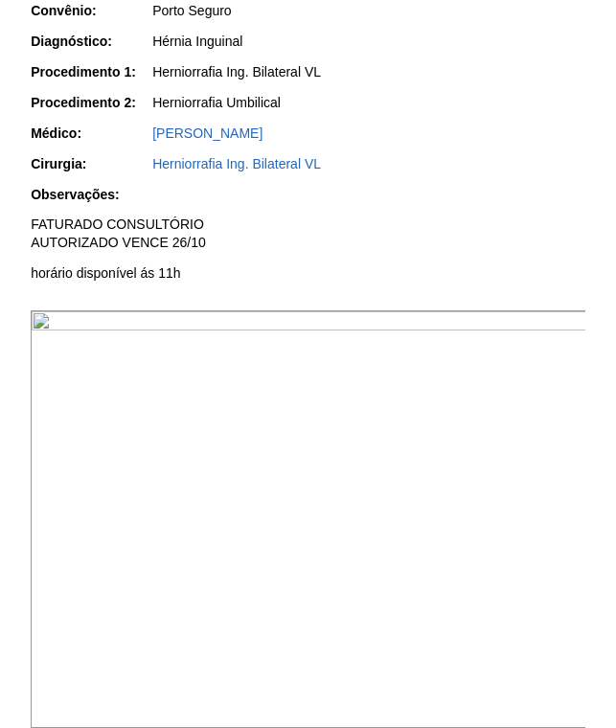
click at [437, 431] on img at bounding box center [309, 519] width 557 height 418
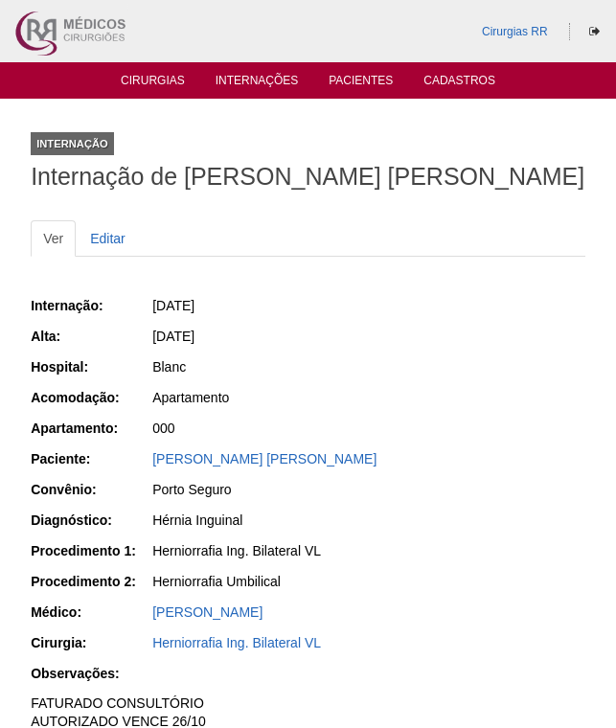
scroll to position [479, 0]
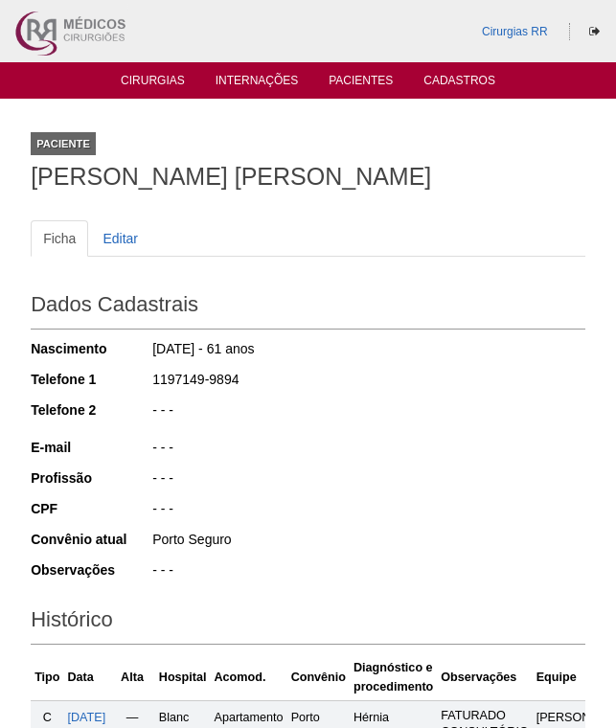
scroll to position [381, 0]
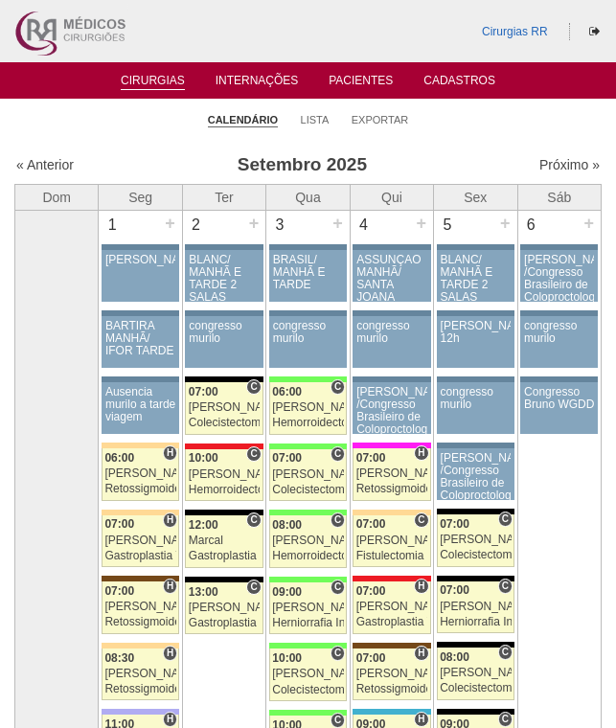
scroll to position [1989, 0]
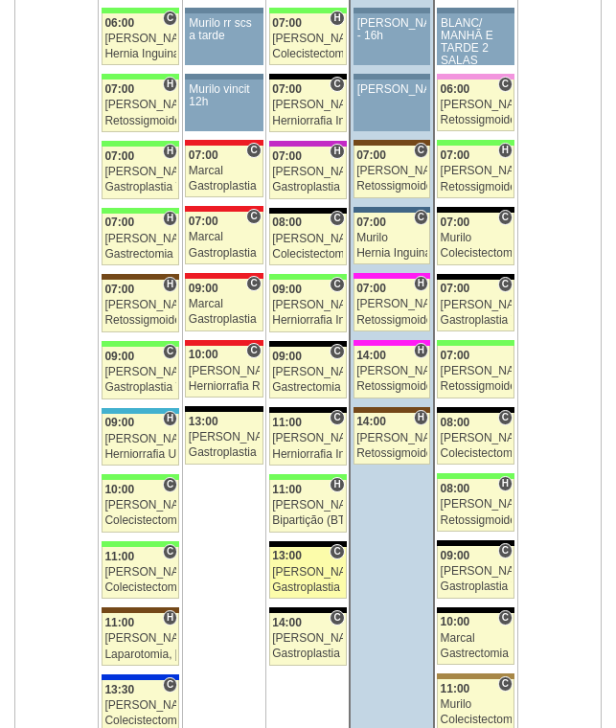
click at [308, 566] on div "[PERSON_NAME]" at bounding box center [307, 572] width 71 height 12
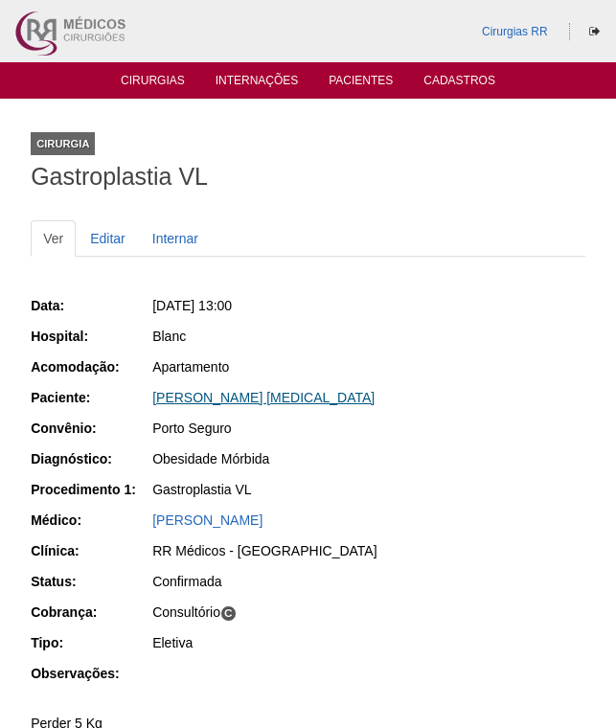
click at [249, 400] on link "[PERSON_NAME] [MEDICAL_DATA]" at bounding box center [263, 397] width 222 height 15
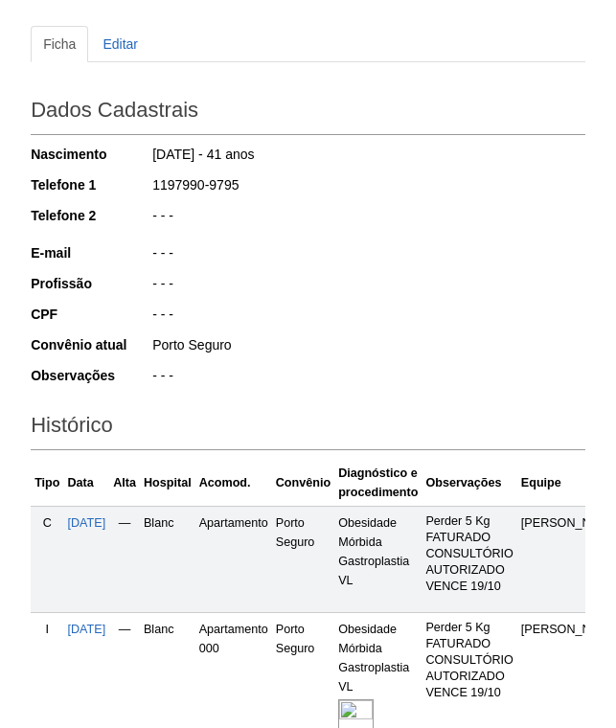
scroll to position [383, 0]
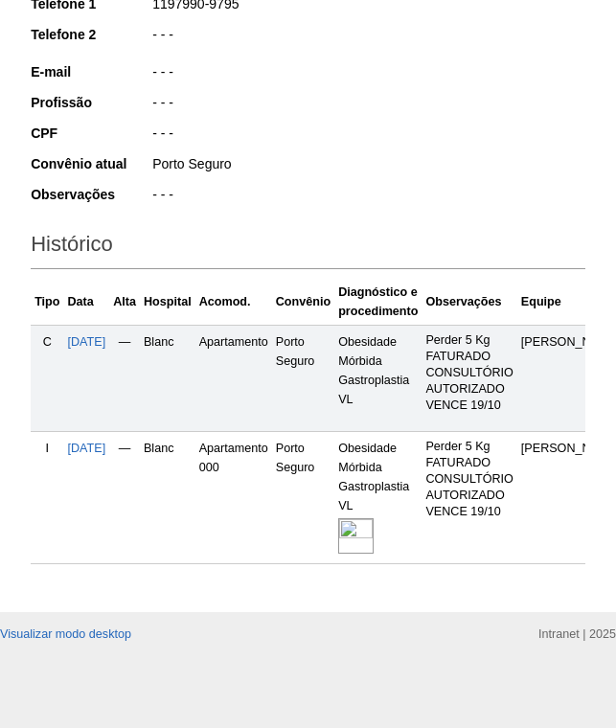
click at [372, 551] on img at bounding box center [355, 535] width 35 height 35
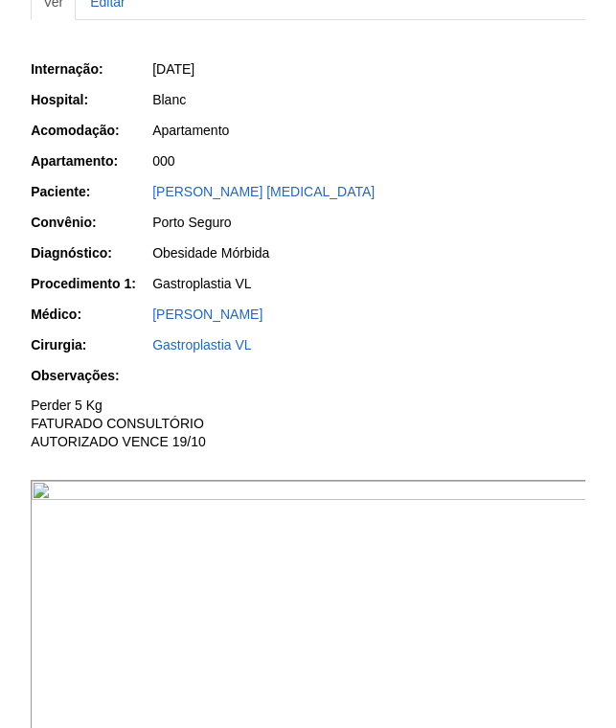
scroll to position [479, 0]
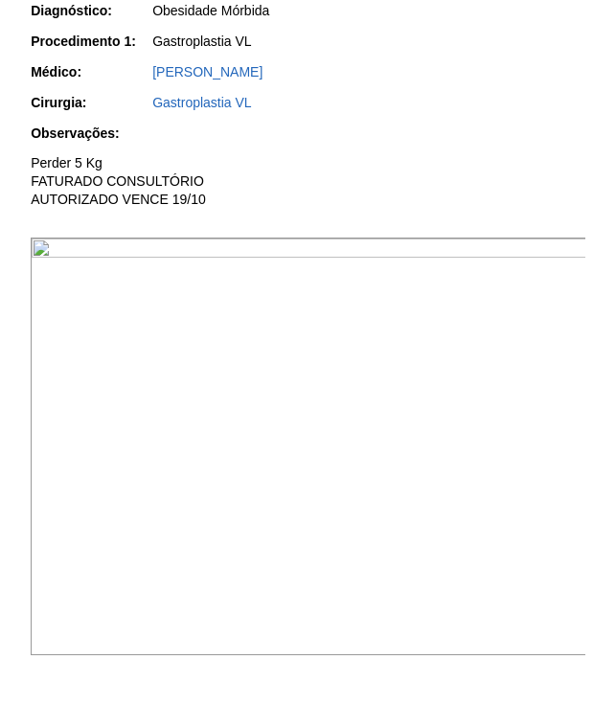
click at [400, 331] on img at bounding box center [309, 447] width 557 height 418
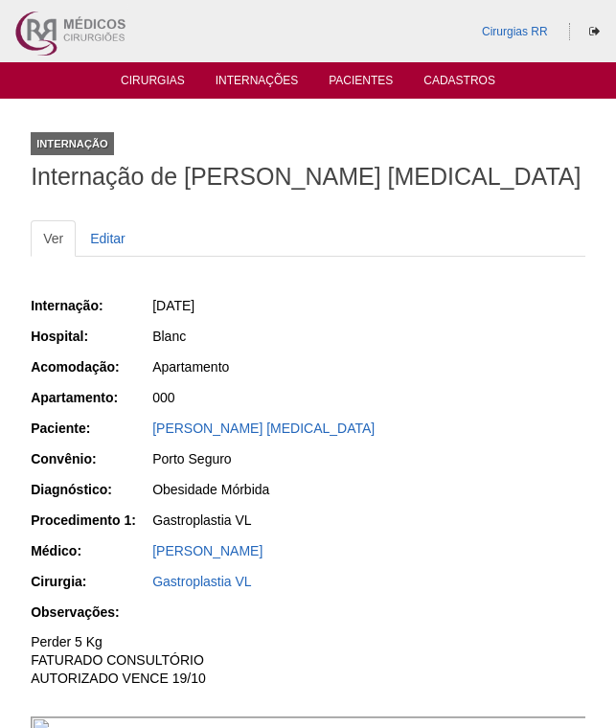
scroll to position [479, 0]
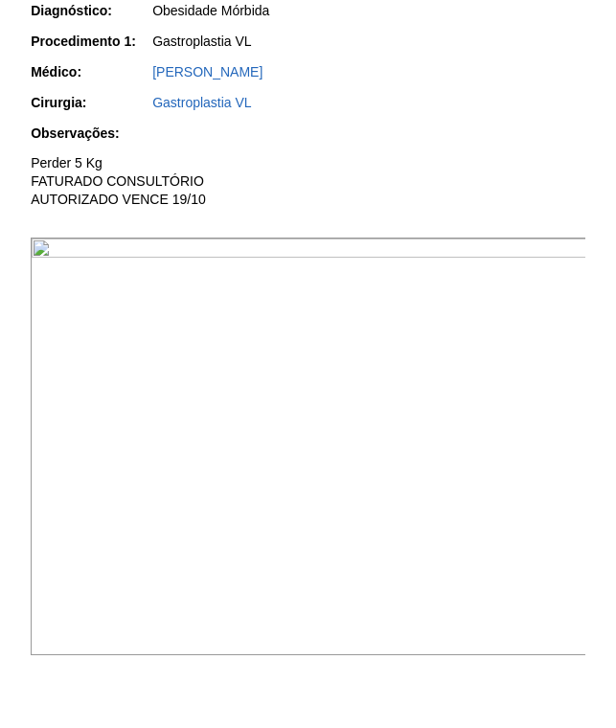
click at [351, 335] on img at bounding box center [309, 447] width 557 height 418
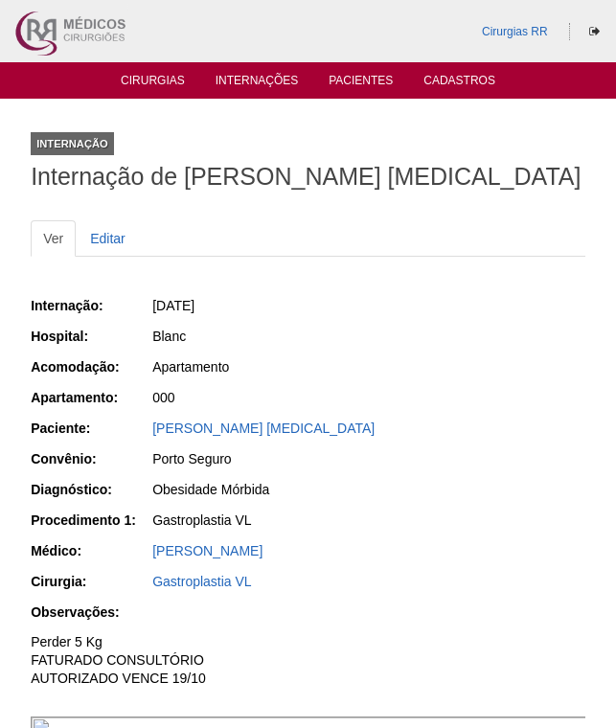
scroll to position [479, 0]
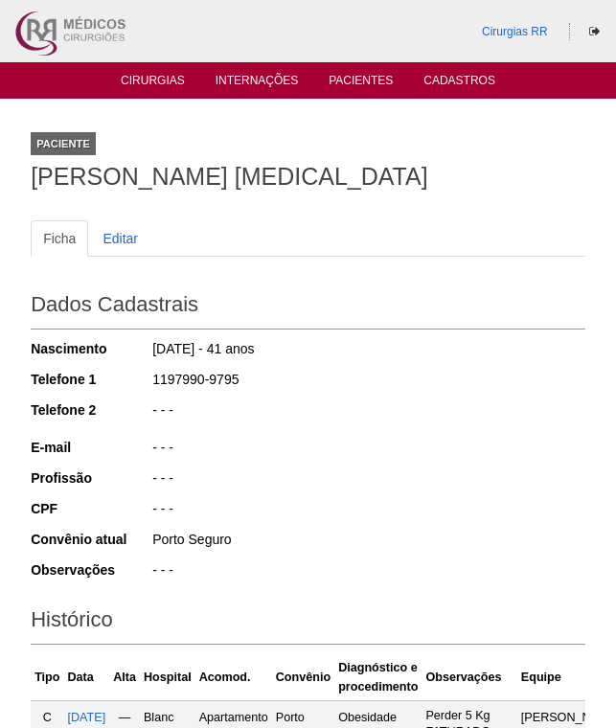
scroll to position [381, 0]
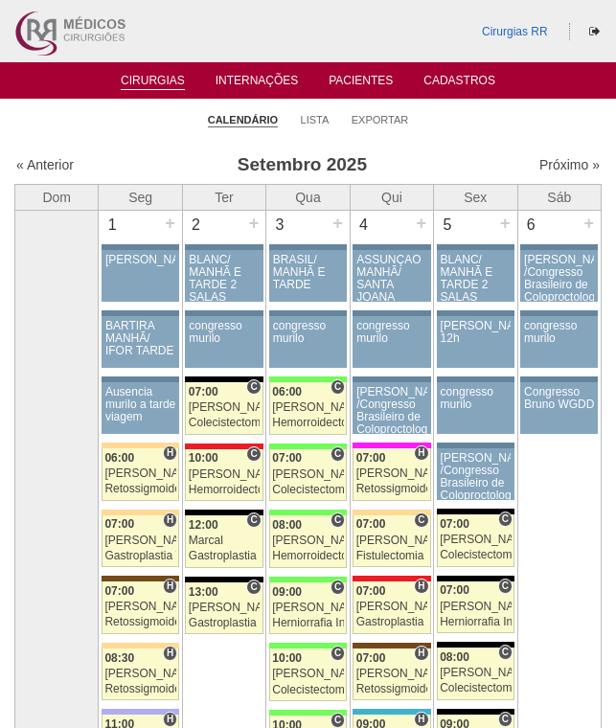
scroll to position [1989, 0]
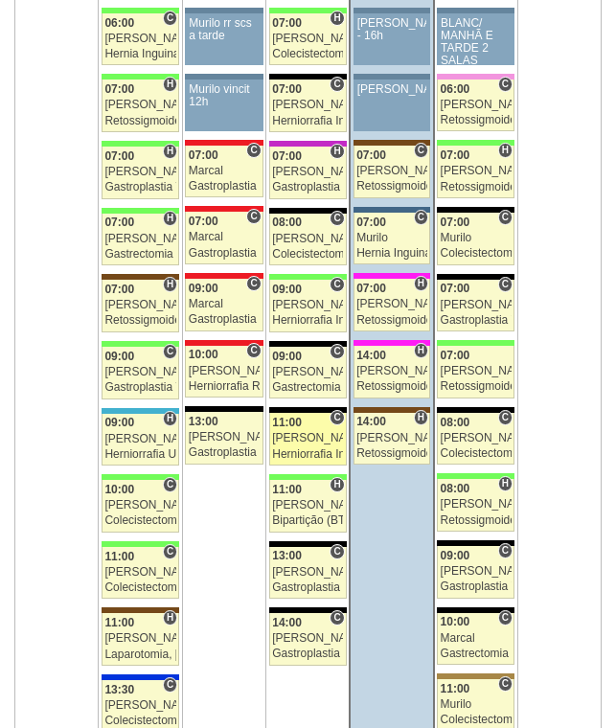
click at [294, 442] on div "[PERSON_NAME]" at bounding box center [307, 438] width 71 height 12
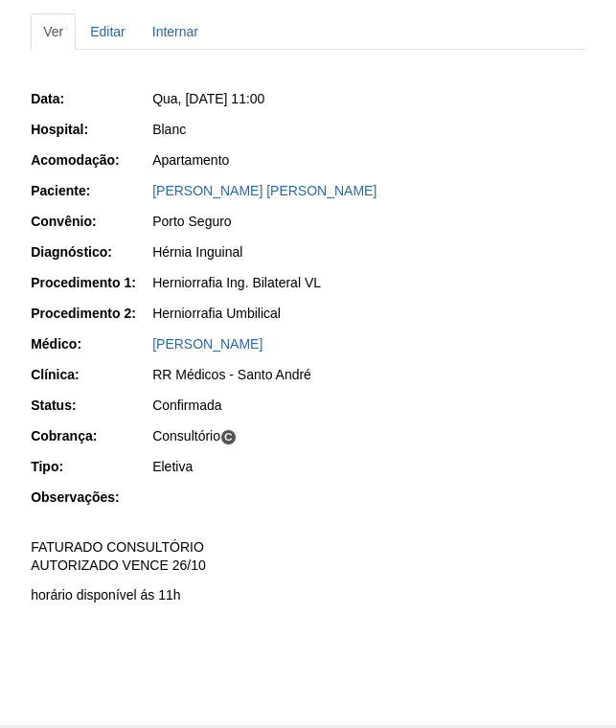
scroll to position [33, 0]
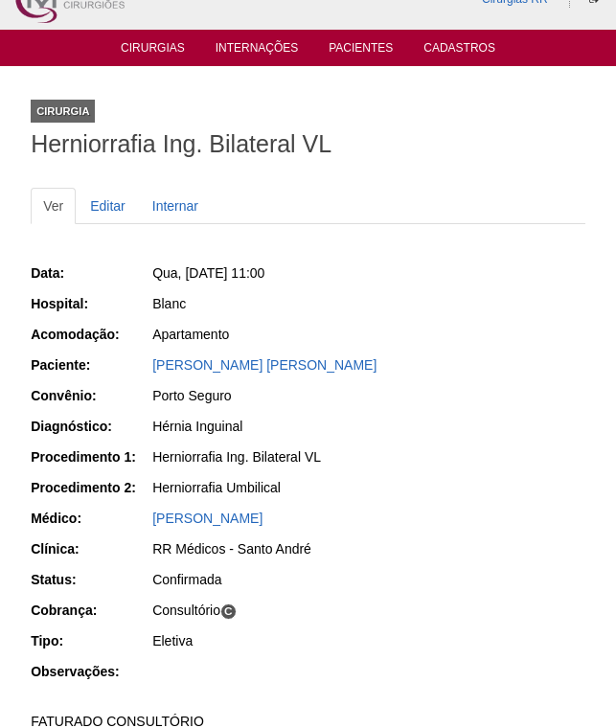
click at [259, 374] on div "Anderson Cleiton Galardi" at bounding box center [368, 364] width 433 height 19
click at [272, 369] on link "Anderson Cleiton Galardi" at bounding box center [264, 364] width 224 height 15
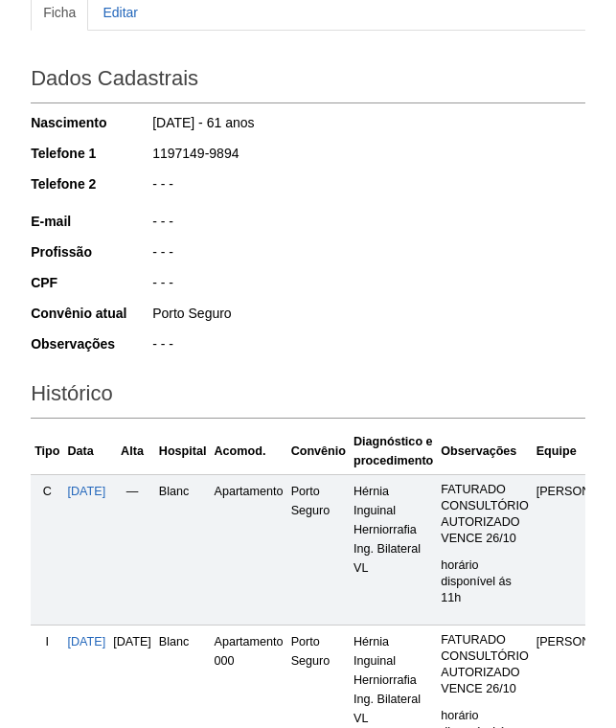
scroll to position [452, 0]
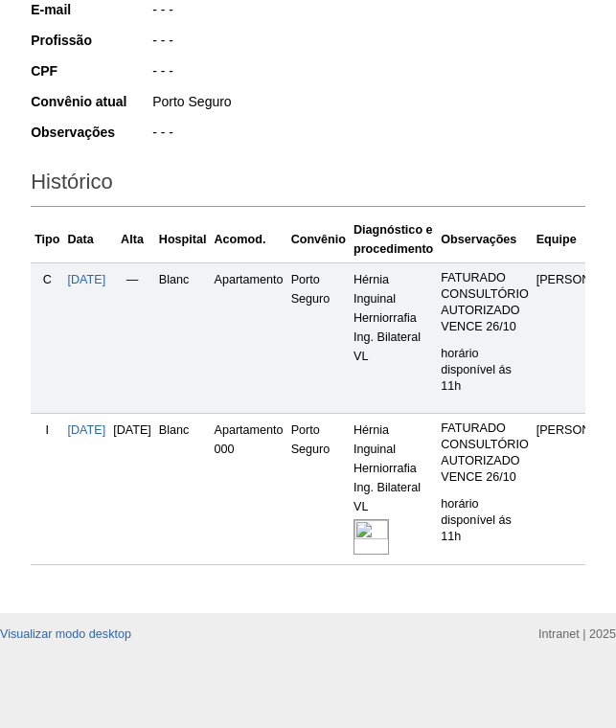
click at [389, 528] on img at bounding box center [371, 536] width 35 height 35
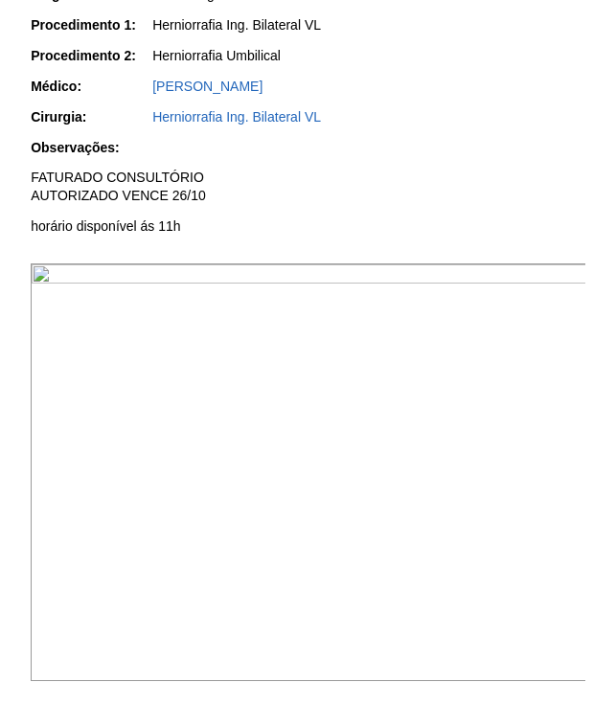
scroll to position [766, 0]
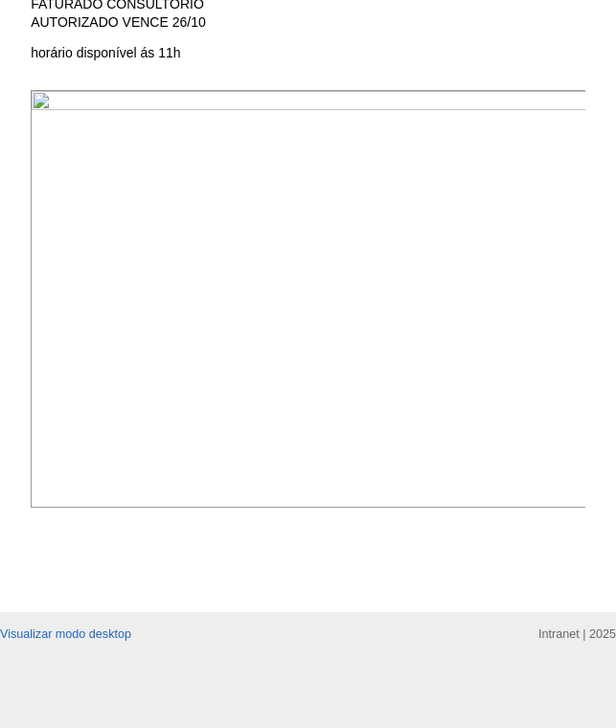
click at [410, 323] on img at bounding box center [309, 299] width 557 height 418
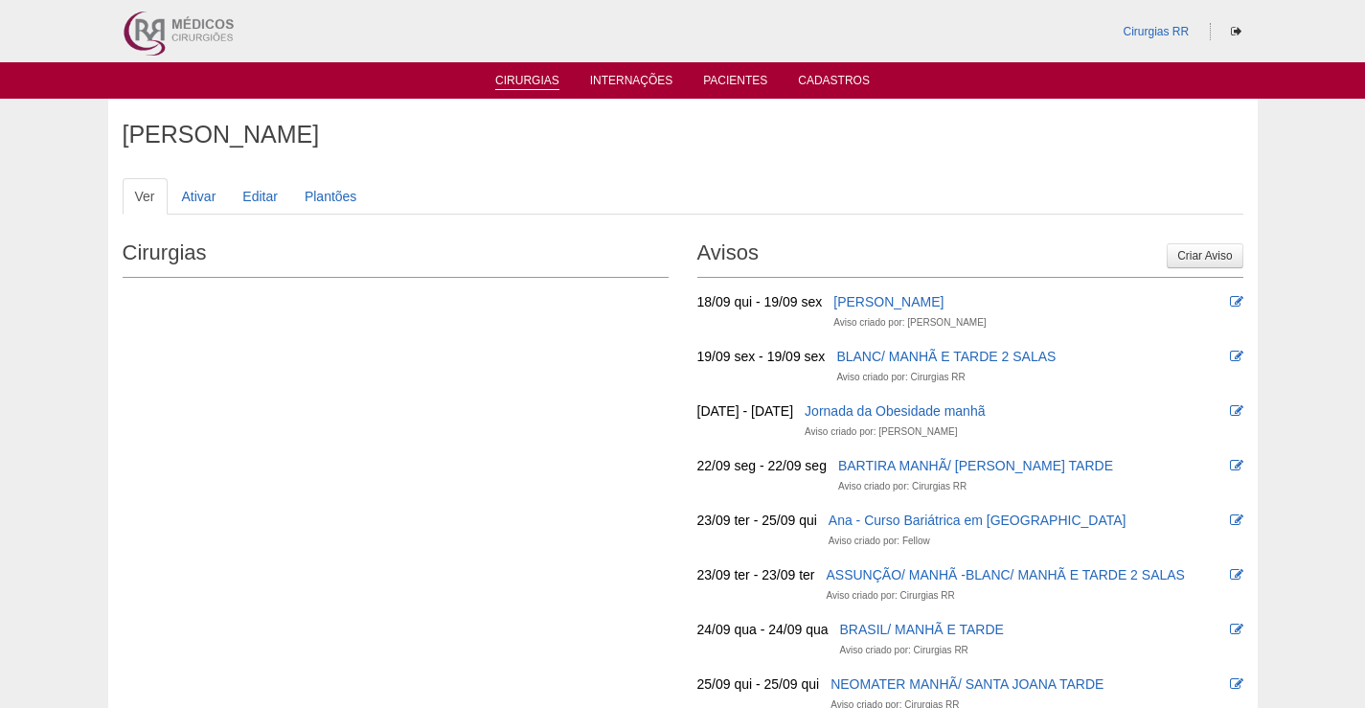
click at [524, 79] on link "Cirurgias" at bounding box center [527, 82] width 64 height 16
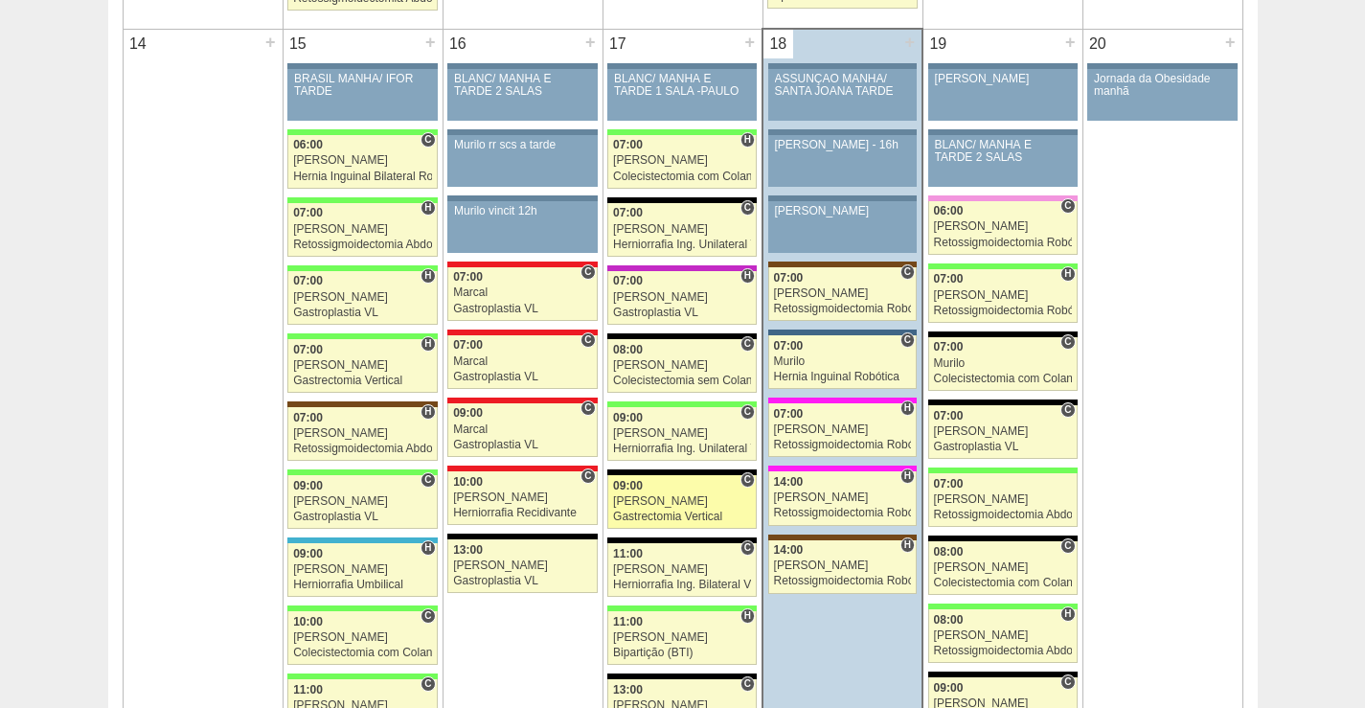
scroll to position [1916, 0]
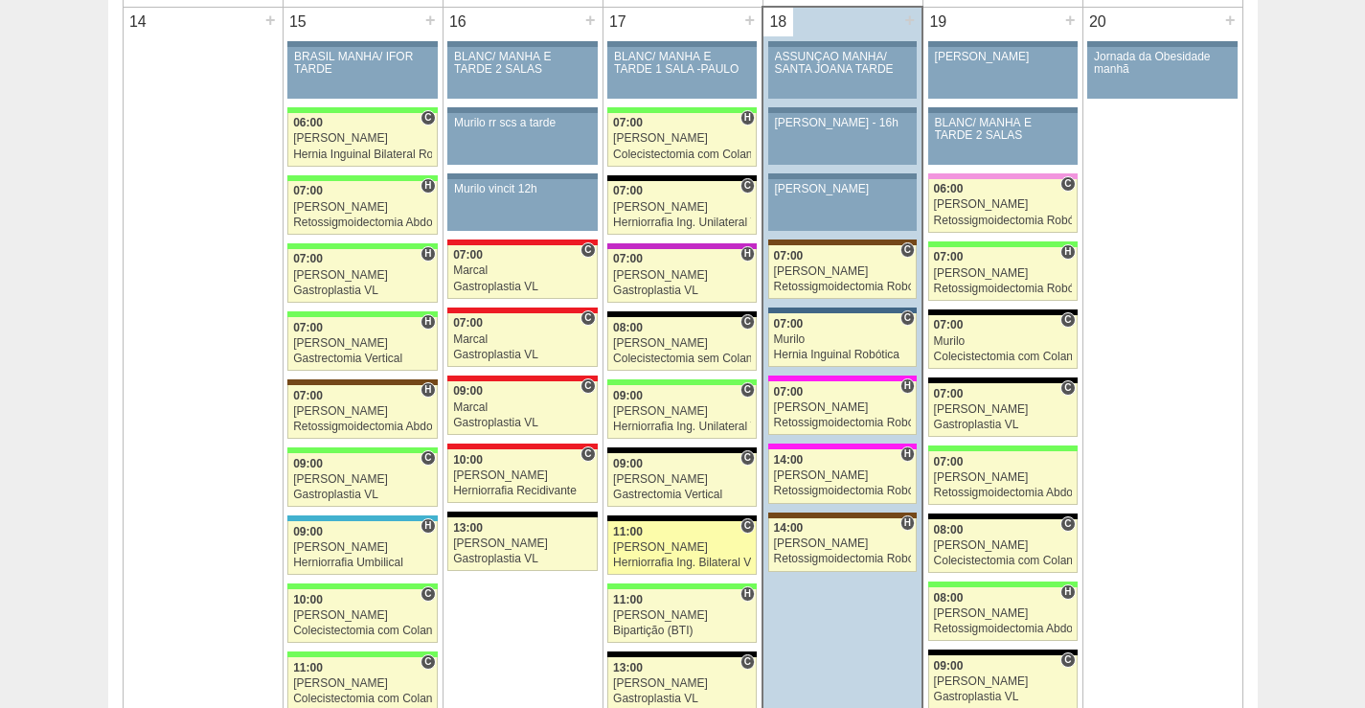
click at [703, 550] on div "[PERSON_NAME]" at bounding box center [682, 547] width 138 height 12
